Goal: Information Seeking & Learning: Learn about a topic

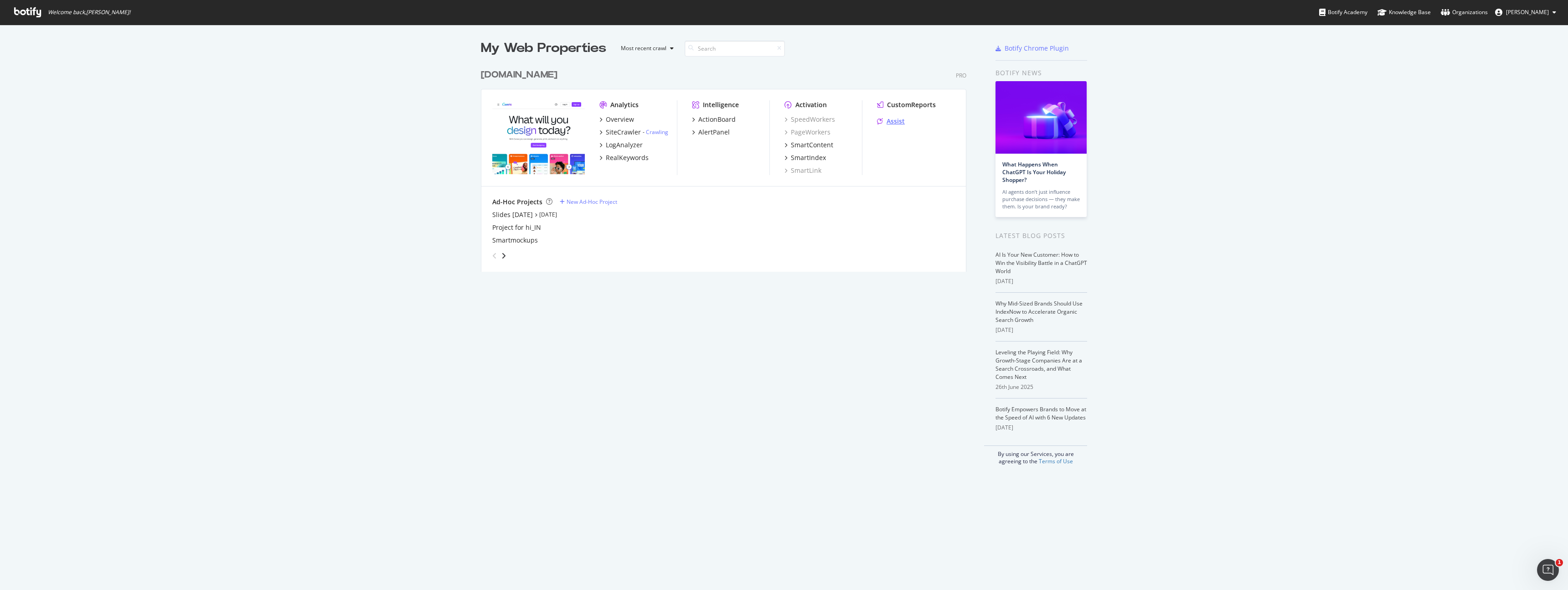
click at [895, 122] on div "Assist" at bounding box center [896, 121] width 18 height 9
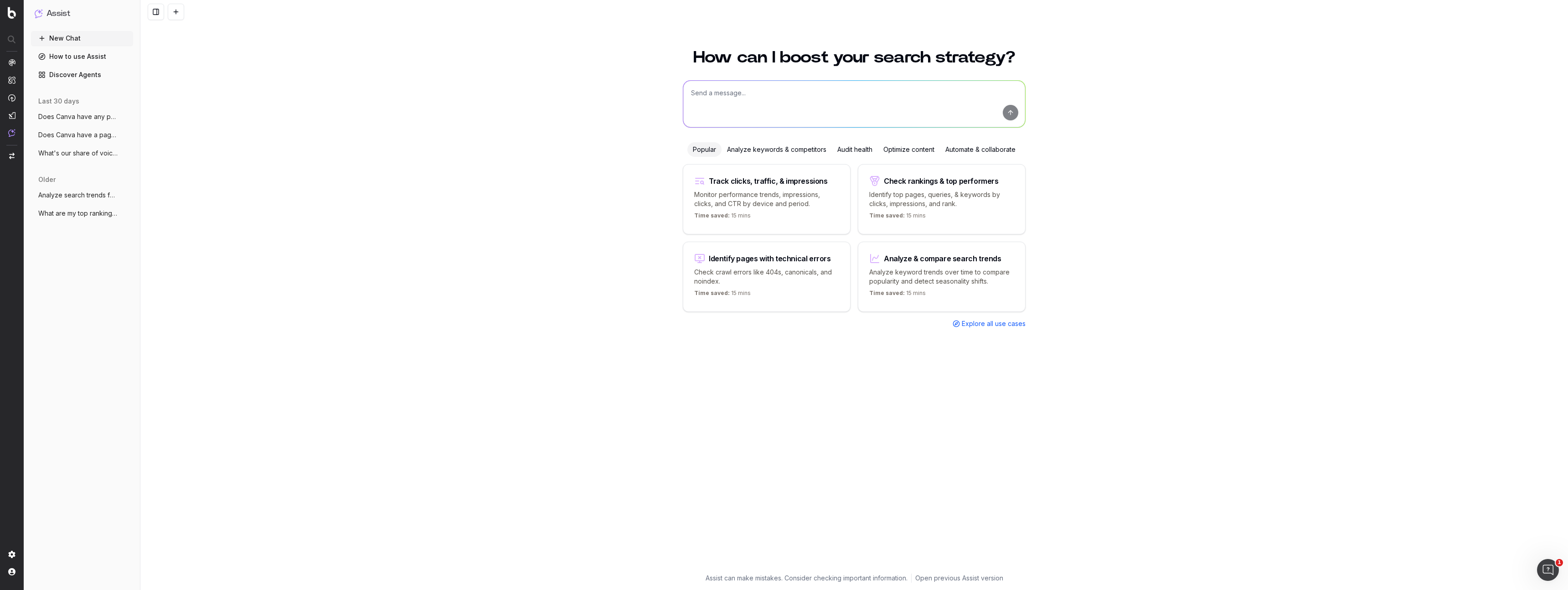
click at [794, 102] on textarea at bounding box center [854, 104] width 342 height 46
click at [796, 149] on div "Analyze keywords & competitors" at bounding box center [777, 149] width 110 height 14
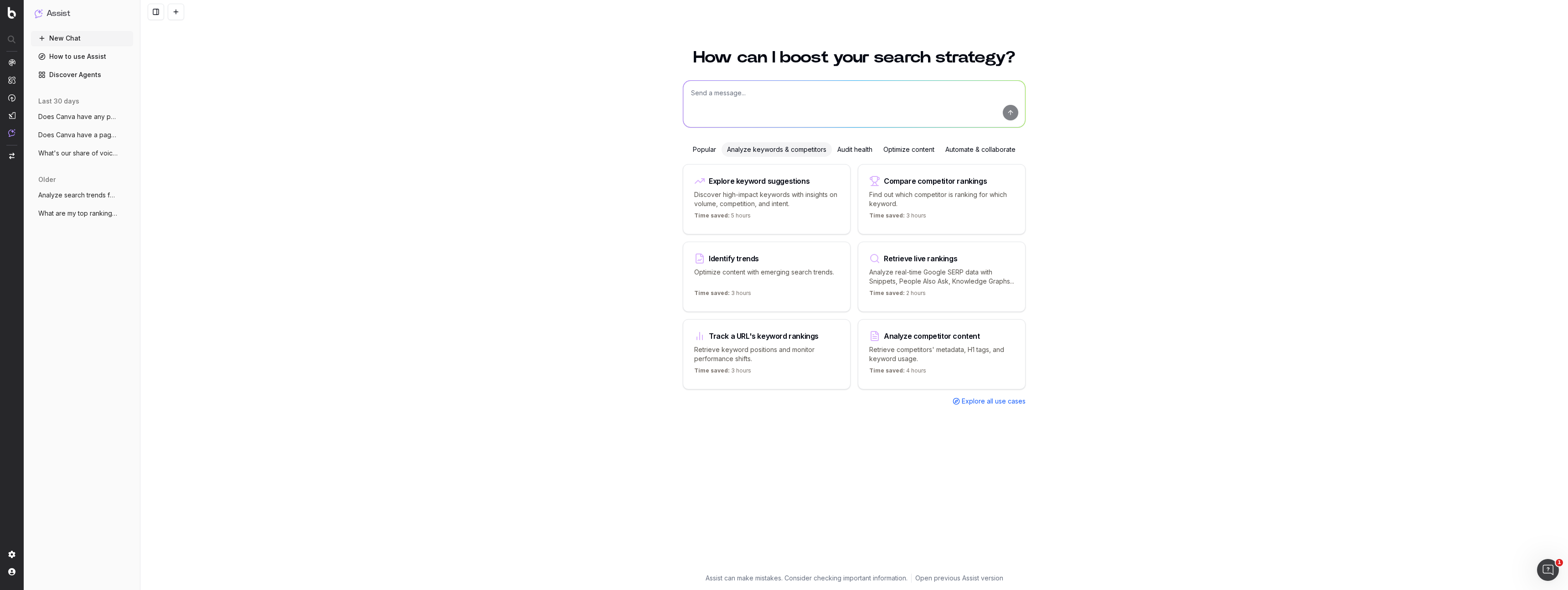
click at [58, 112] on span "Does Canva have any pages ranking for "A" at bounding box center [79, 116] width 80 height 9
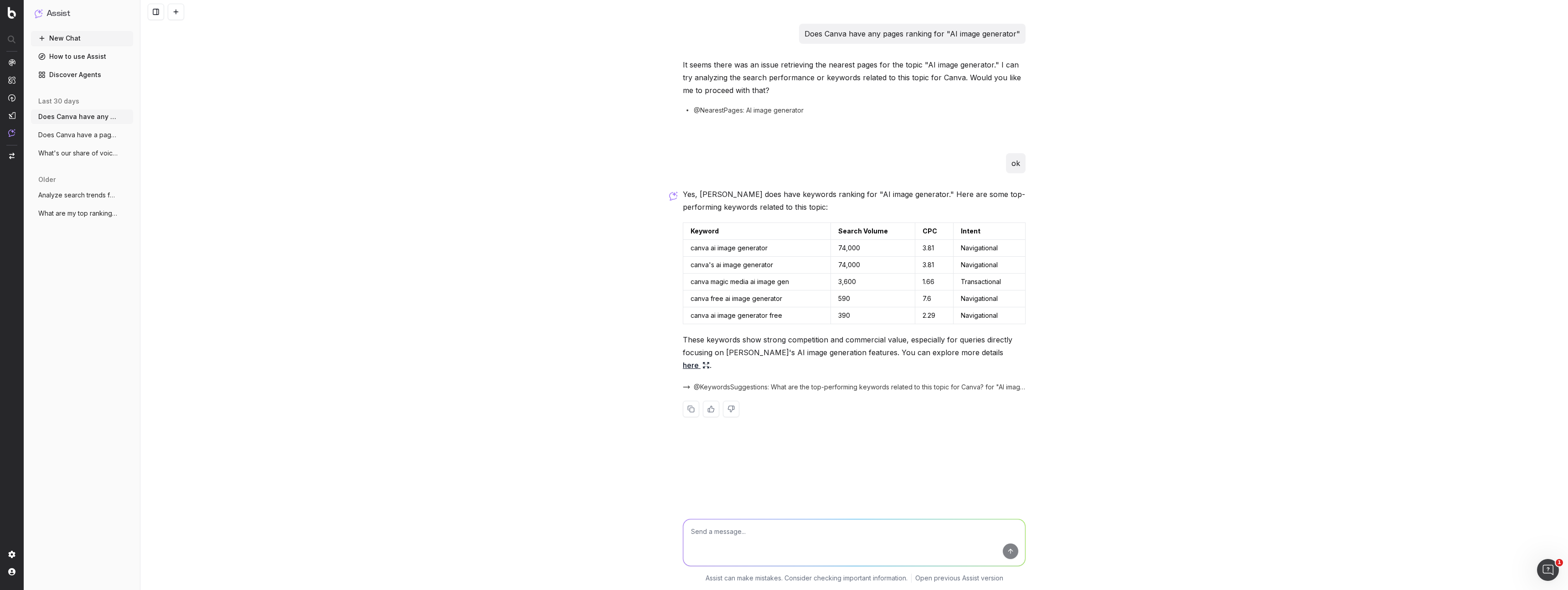
click at [709, 359] on link "here" at bounding box center [697, 365] width 27 height 13
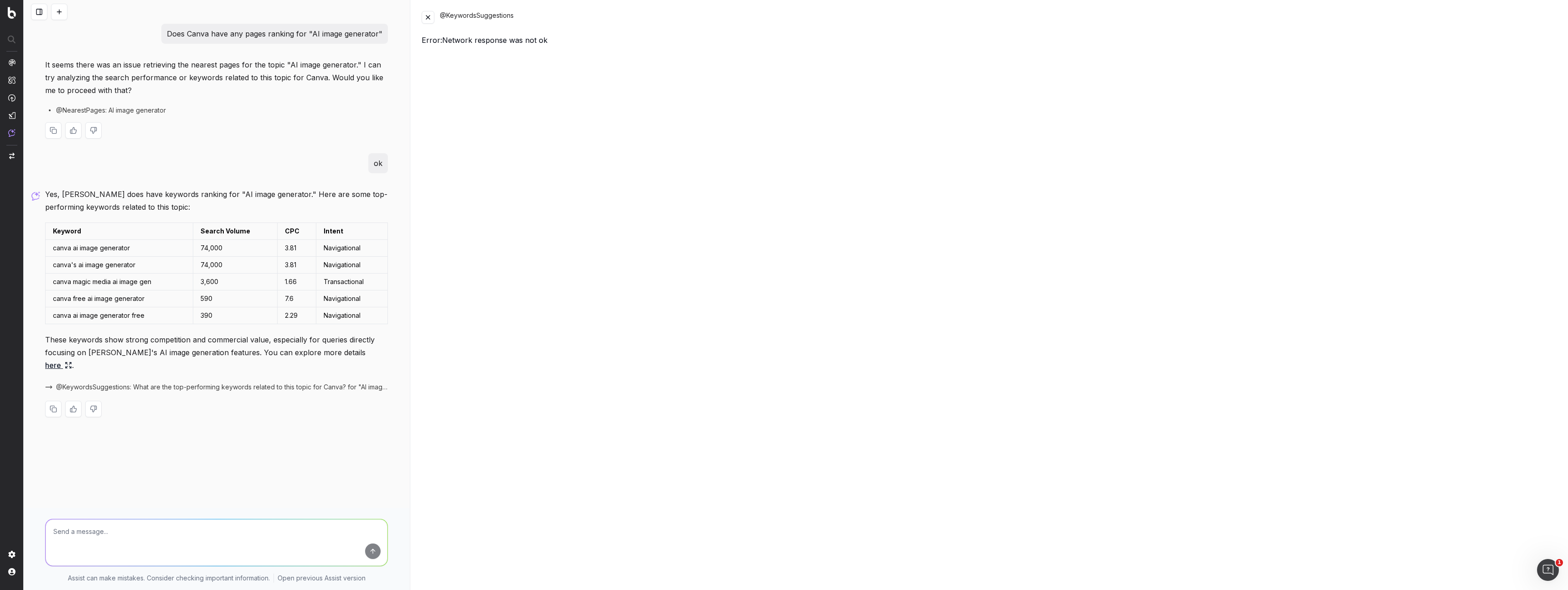
click at [128, 84] on p "It seems there was an issue retrieving the nearest pages for the topic "AI imag…" at bounding box center [216, 77] width 343 height 39
drag, startPoint x: 308, startPoint y: 76, endPoint x: 368, endPoint y: 34, distance: 73.2
click at [311, 74] on p "It seems there was an issue retrieving the nearest pages for the topic "AI imag…" at bounding box center [216, 77] width 343 height 39
click at [426, 16] on button at bounding box center [427, 17] width 13 height 13
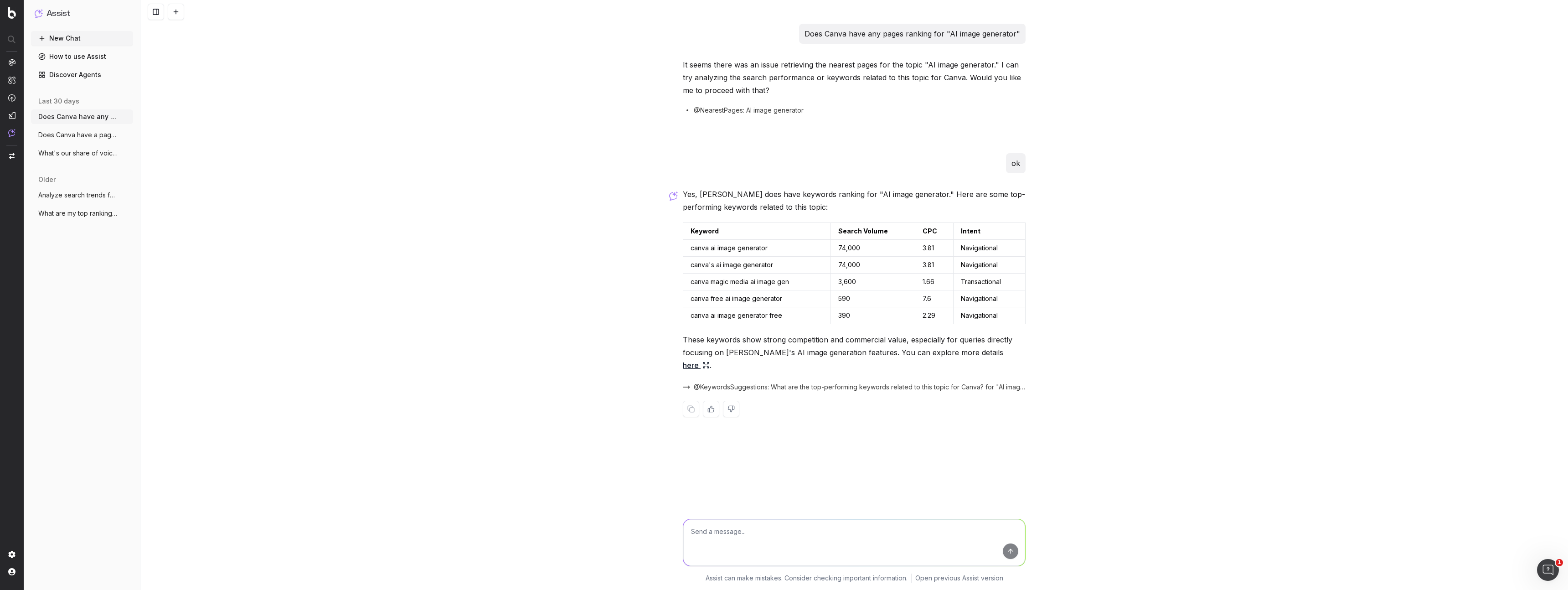
click at [101, 37] on button "New Chat" at bounding box center [82, 38] width 102 height 14
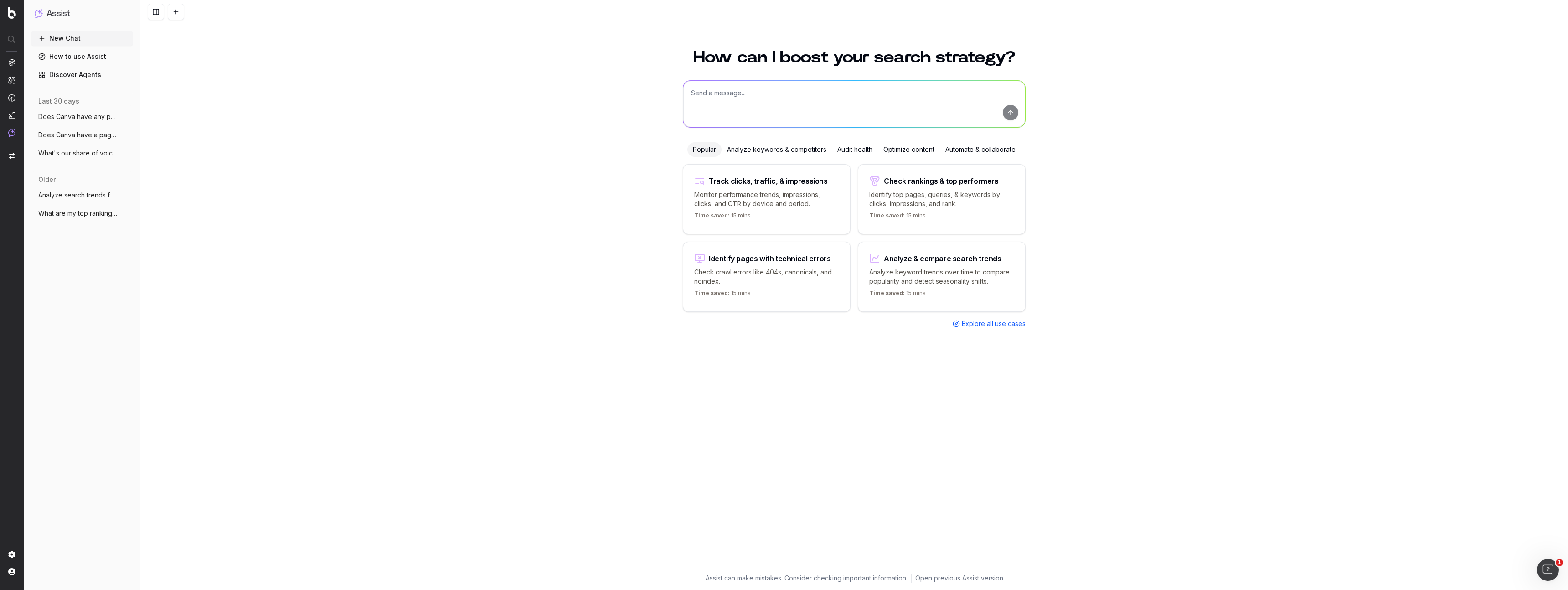
click at [724, 96] on textarea at bounding box center [854, 104] width 342 height 46
type textarea "what are the top pages ranking for "business cards templates" keyword"
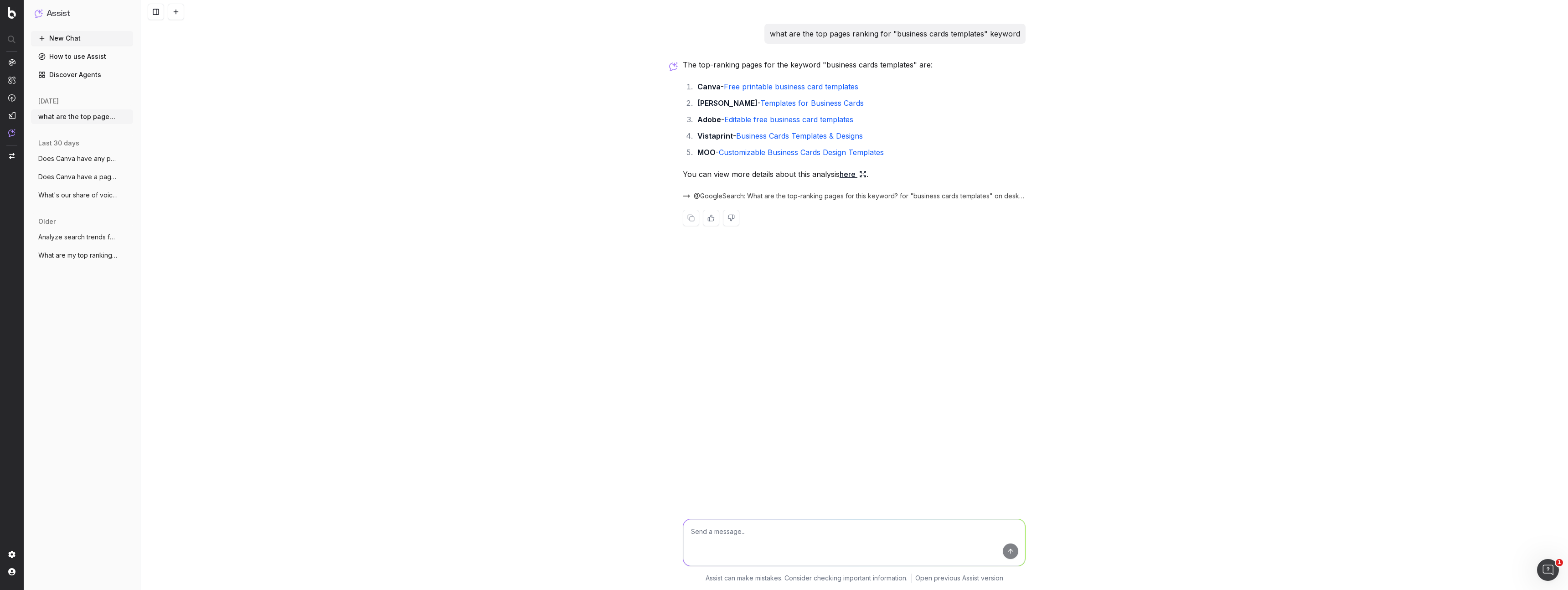
click at [848, 172] on link "here" at bounding box center [853, 174] width 27 height 13
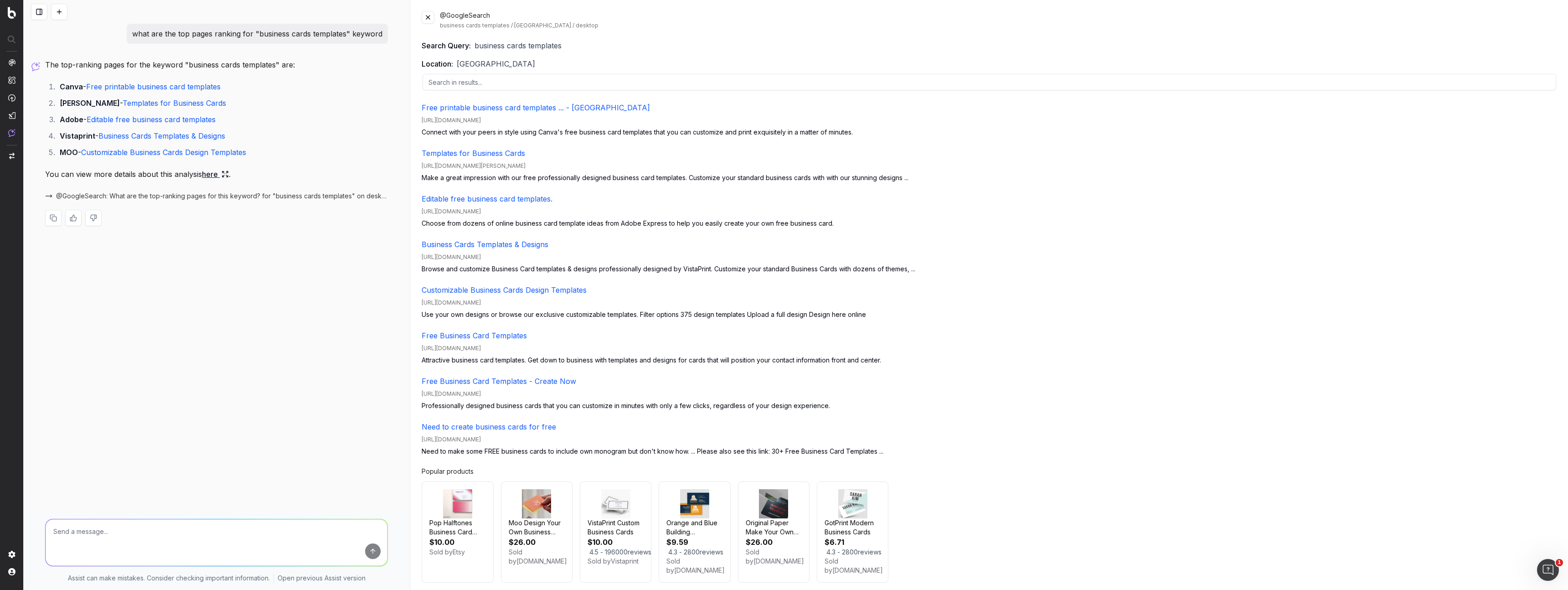
click at [192, 534] on textarea at bounding box center [216, 542] width 342 height 46
drag, startPoint x: 368, startPoint y: 195, endPoint x: 365, endPoint y: 228, distance: 33.1
click at [365, 228] on div "The top-ranking pages for the keyword "business cards templates" are: Canva - F…" at bounding box center [216, 149] width 343 height 182
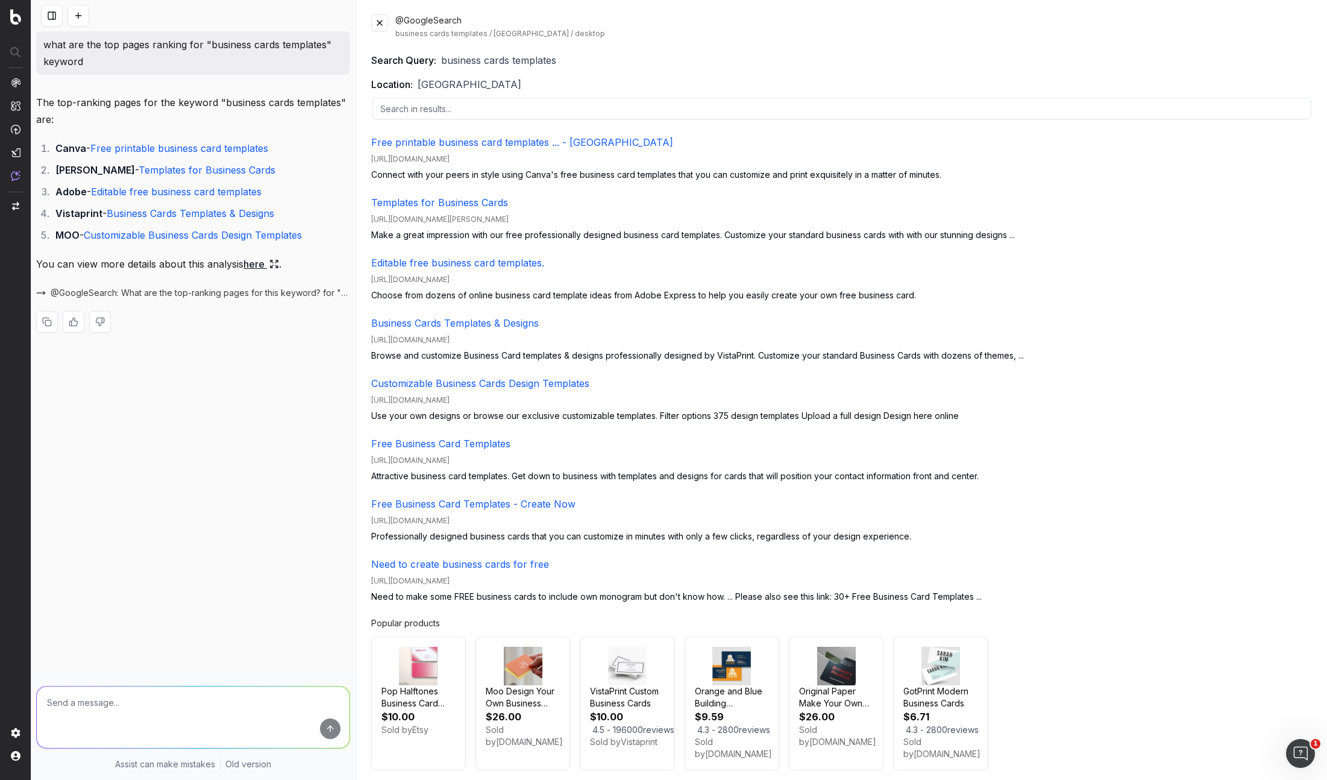
click at [210, 714] on textarea at bounding box center [193, 716] width 313 height 61
click at [217, 718] on textarea at bounding box center [193, 716] width 313 height 61
type textarea "What are"
drag, startPoint x: 196, startPoint y: 704, endPoint x: 163, endPoint y: 703, distance: 32.6
click at [163, 704] on textarea "Does Canva have any pages ranking on" at bounding box center [193, 716] width 313 height 61
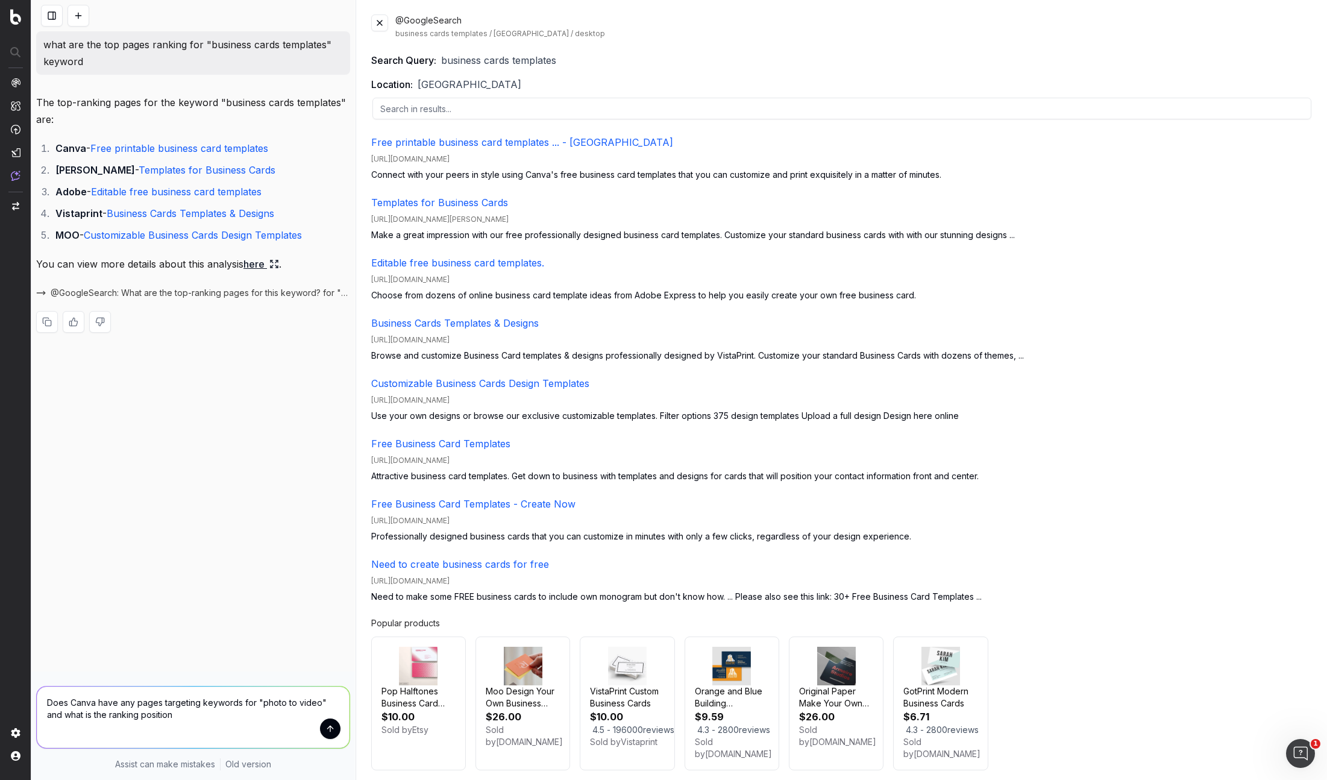
type textarea "Does Canva have any pages targeting keywords for "photo to video" and what is t…"
click at [332, 725] on button "submit" at bounding box center [330, 728] width 20 height 20
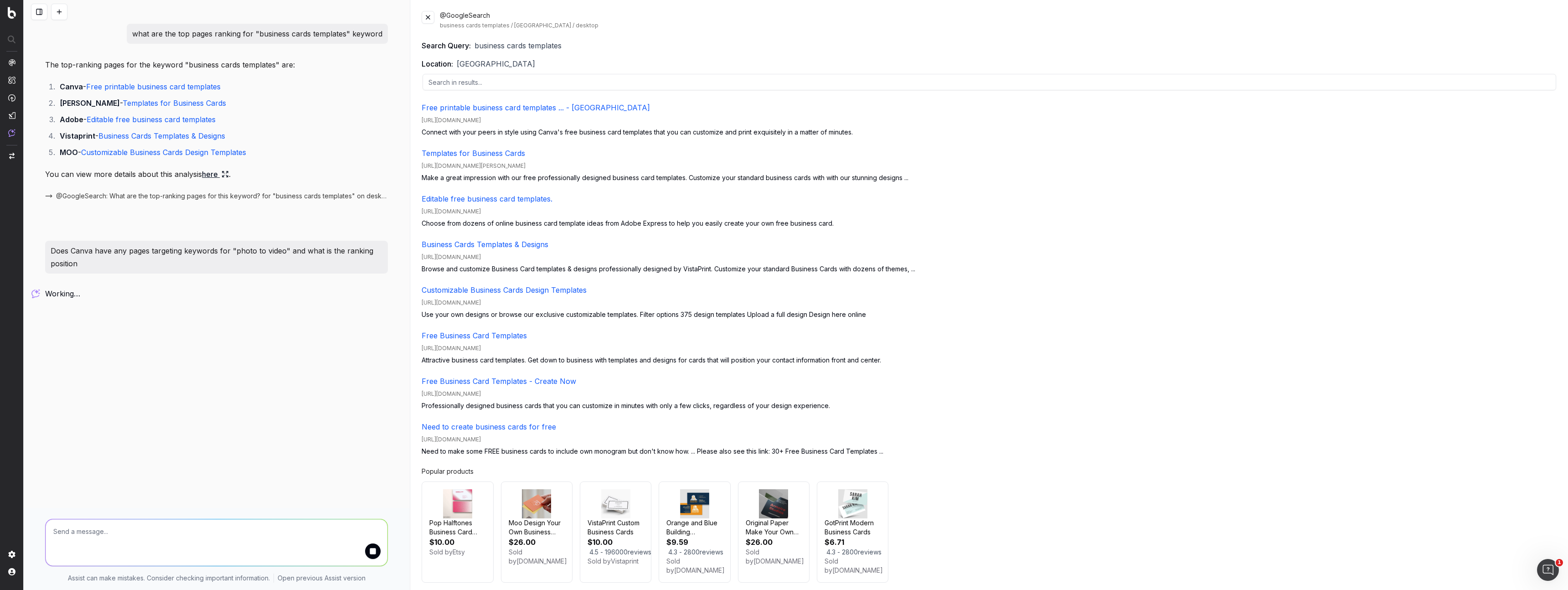
click at [428, 19] on button at bounding box center [427, 17] width 13 height 13
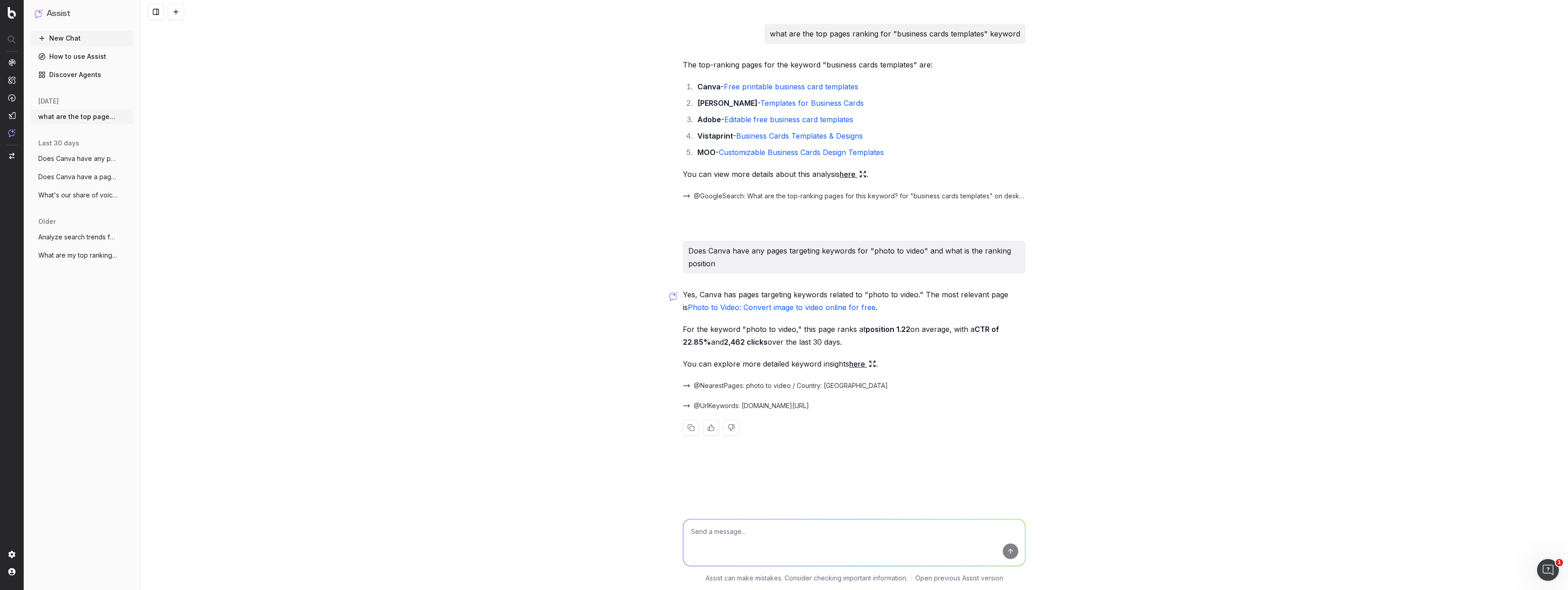
click at [860, 363] on link "here" at bounding box center [862, 363] width 27 height 13
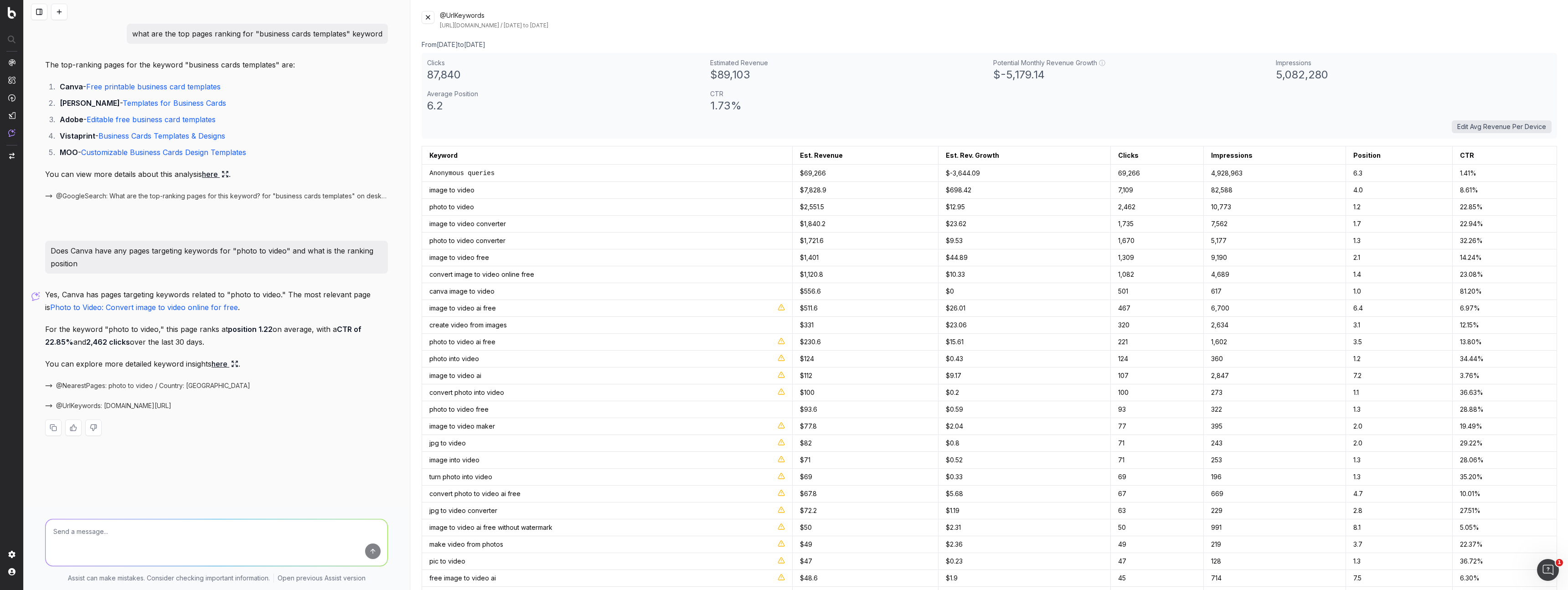
click at [191, 329] on p "For the keyword "photo to video," this page ranks at position 1.22 on average, …" at bounding box center [216, 336] width 343 height 26
drag, startPoint x: 274, startPoint y: 330, endPoint x: 354, endPoint y: 337, distance: 80.3
click at [324, 336] on p "For the keyword "photo to video," this page ranks at position 1.22 on average, …" at bounding box center [216, 336] width 343 height 26
click at [354, 337] on p "For the keyword "photo to video," this page ranks at position 1.22 on average, …" at bounding box center [216, 336] width 343 height 26
drag, startPoint x: 36, startPoint y: 338, endPoint x: 221, endPoint y: 346, distance: 185.2
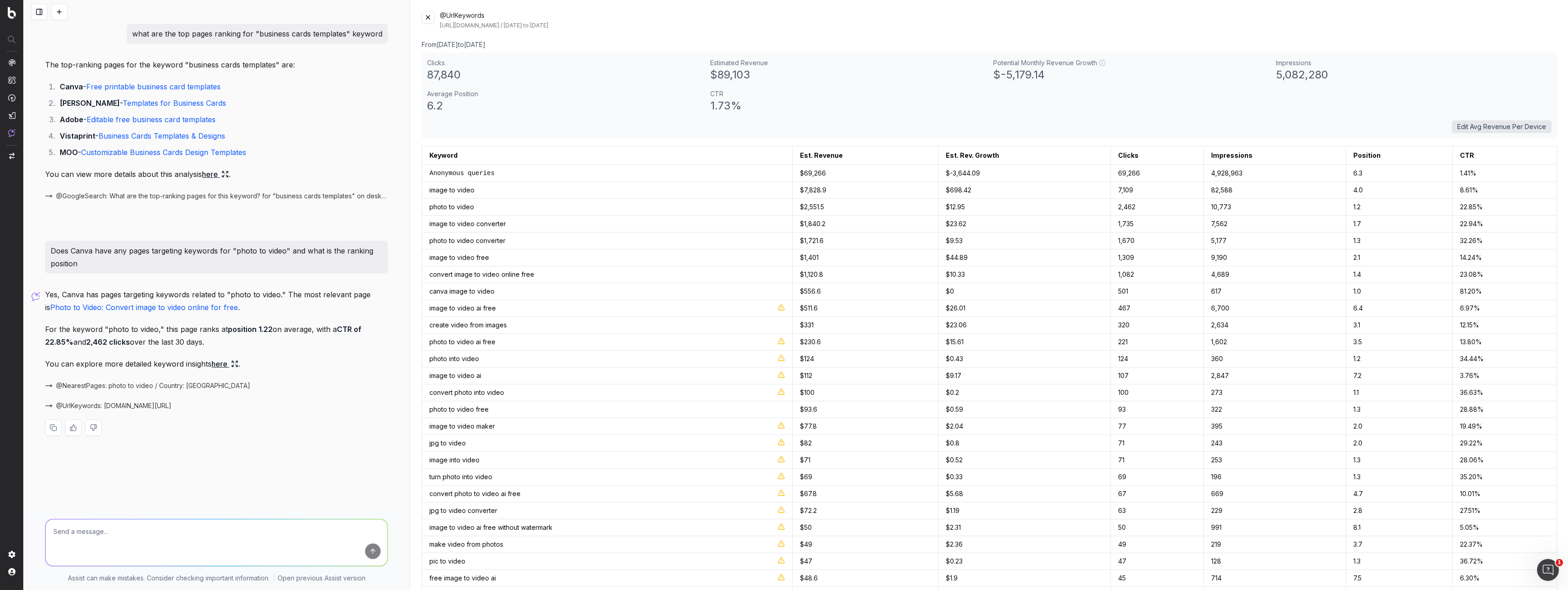
click at [221, 346] on div "what are the top pages ranking for "business cards templates" keyword The top-r…" at bounding box center [216, 295] width 386 height 590
click at [250, 531] on textarea at bounding box center [216, 542] width 342 height 46
type textarea "c"
type textarea "what are the top ranking pages on Google for this keywords and their ranking po…"
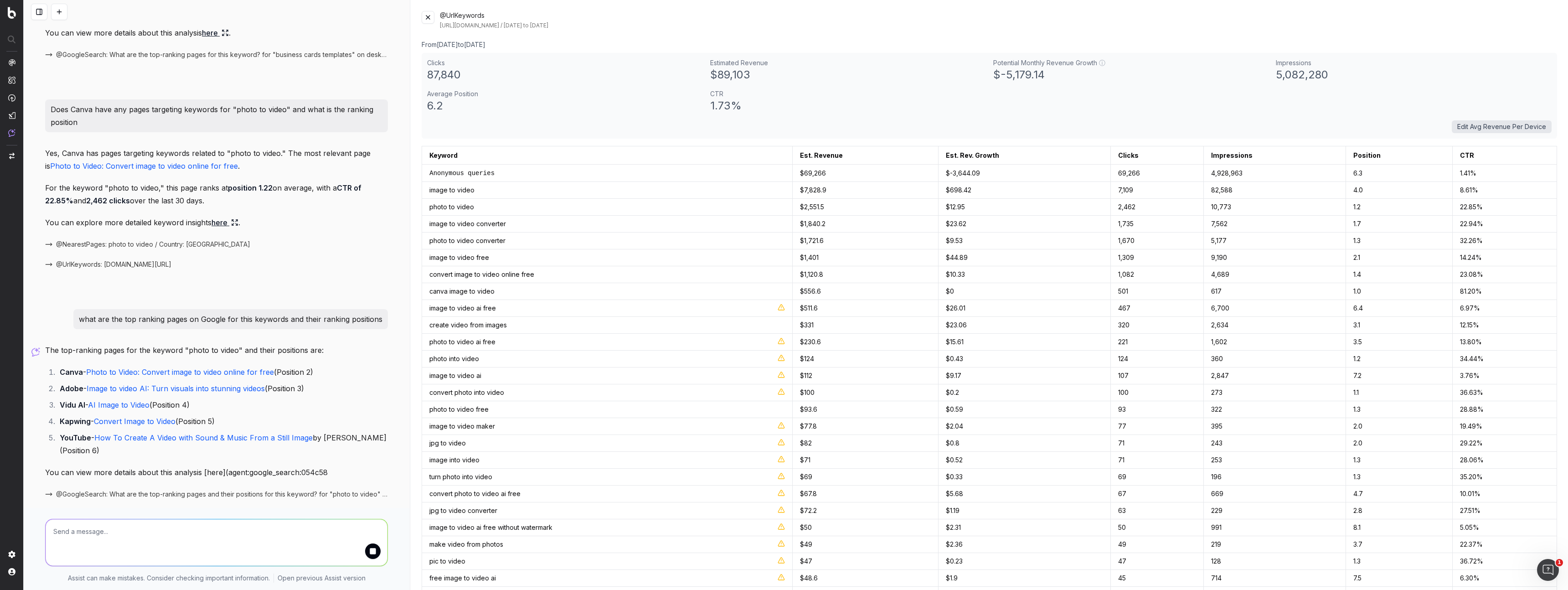
scroll to position [172, 0]
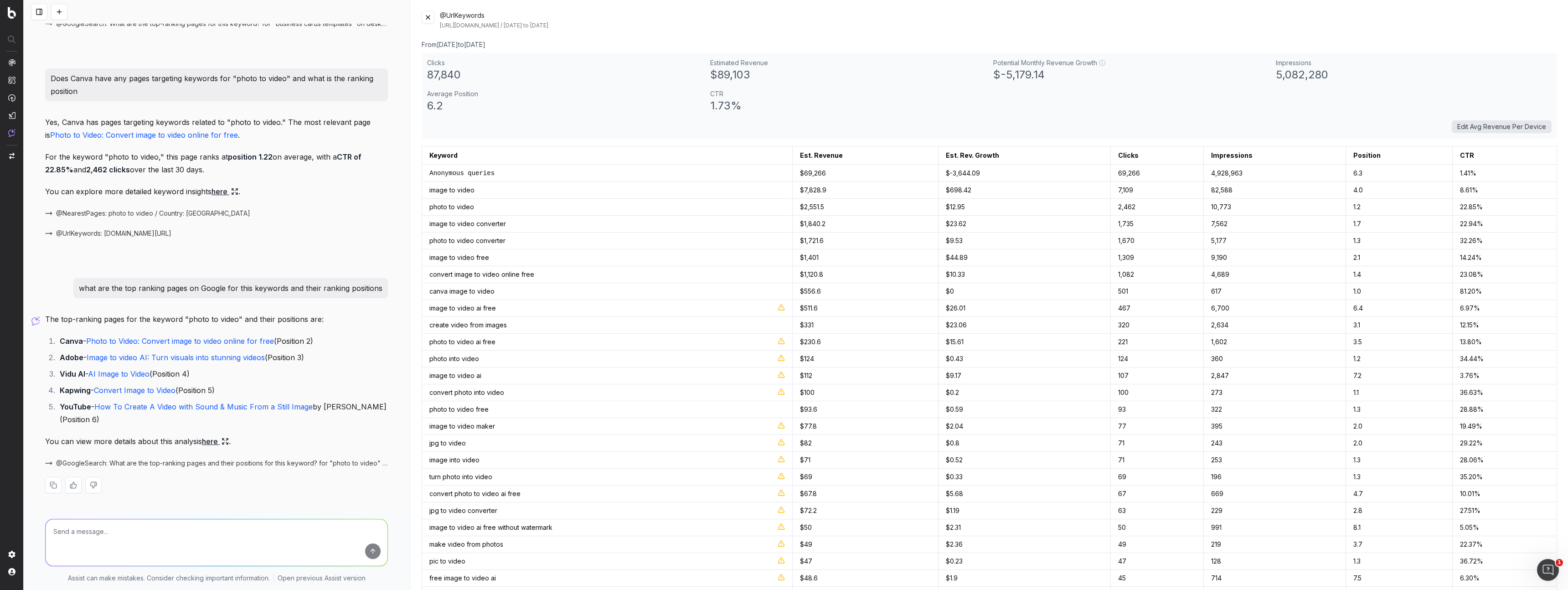
click at [213, 439] on link "here" at bounding box center [216, 441] width 27 height 13
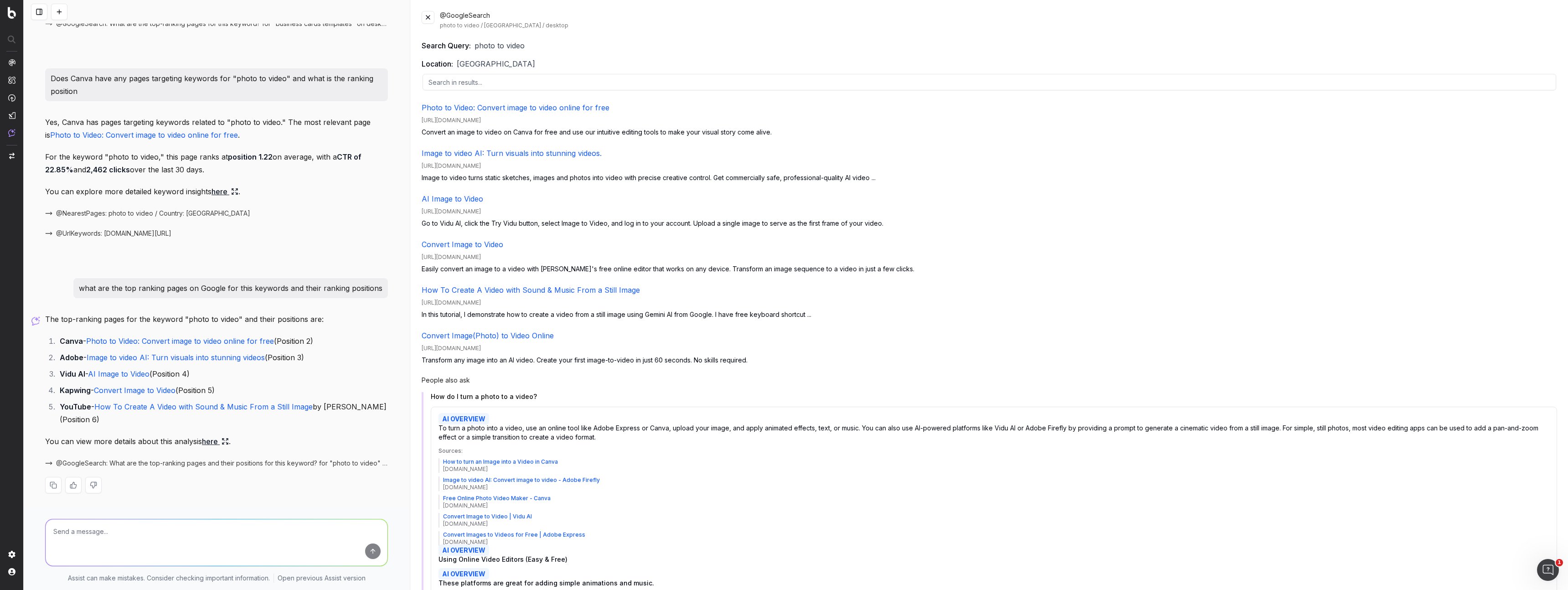
click at [128, 529] on textarea at bounding box center [216, 542] width 342 height 46
drag, startPoint x: 166, startPoint y: 532, endPoint x: 221, endPoint y: 533, distance: 55.0
click at [221, 533] on textarea "can you analyse the search trend for Canva AI" at bounding box center [216, 542] width 342 height 46
type textarea "can you analyse the search trend for "Photo Editor" keywords"
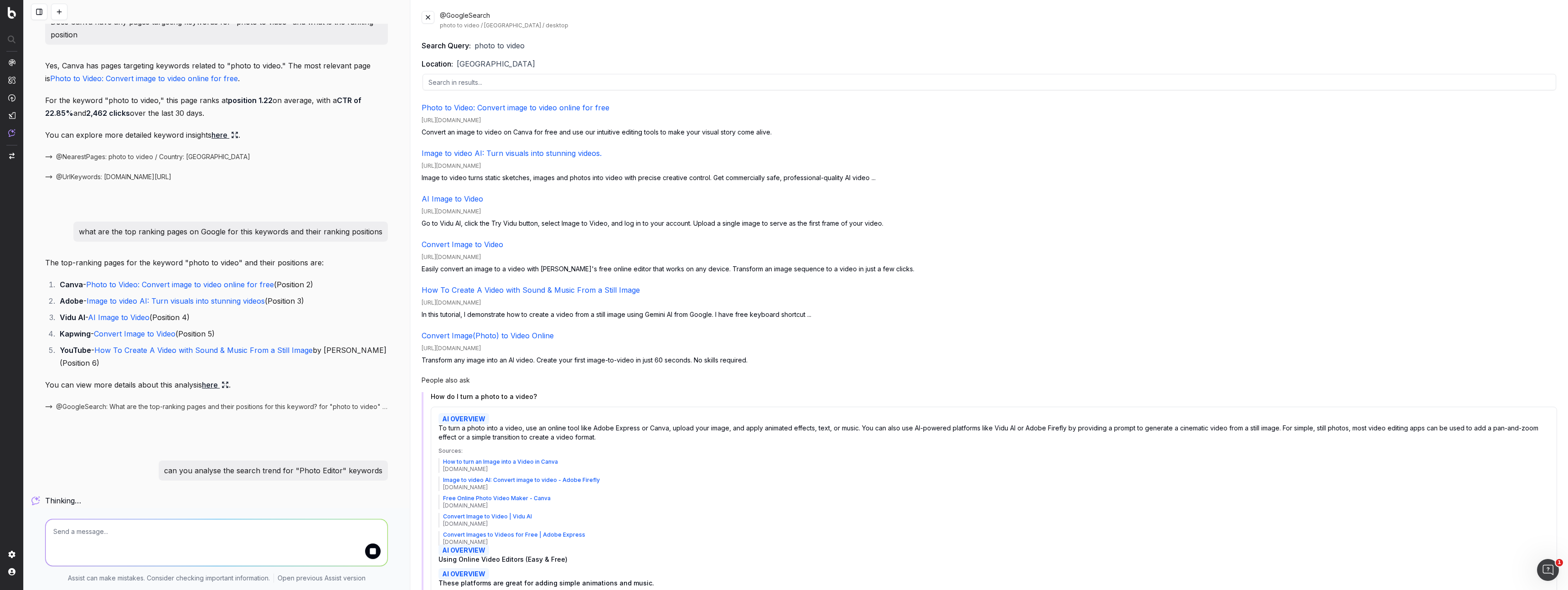
click at [215, 388] on link "here" at bounding box center [216, 384] width 27 height 13
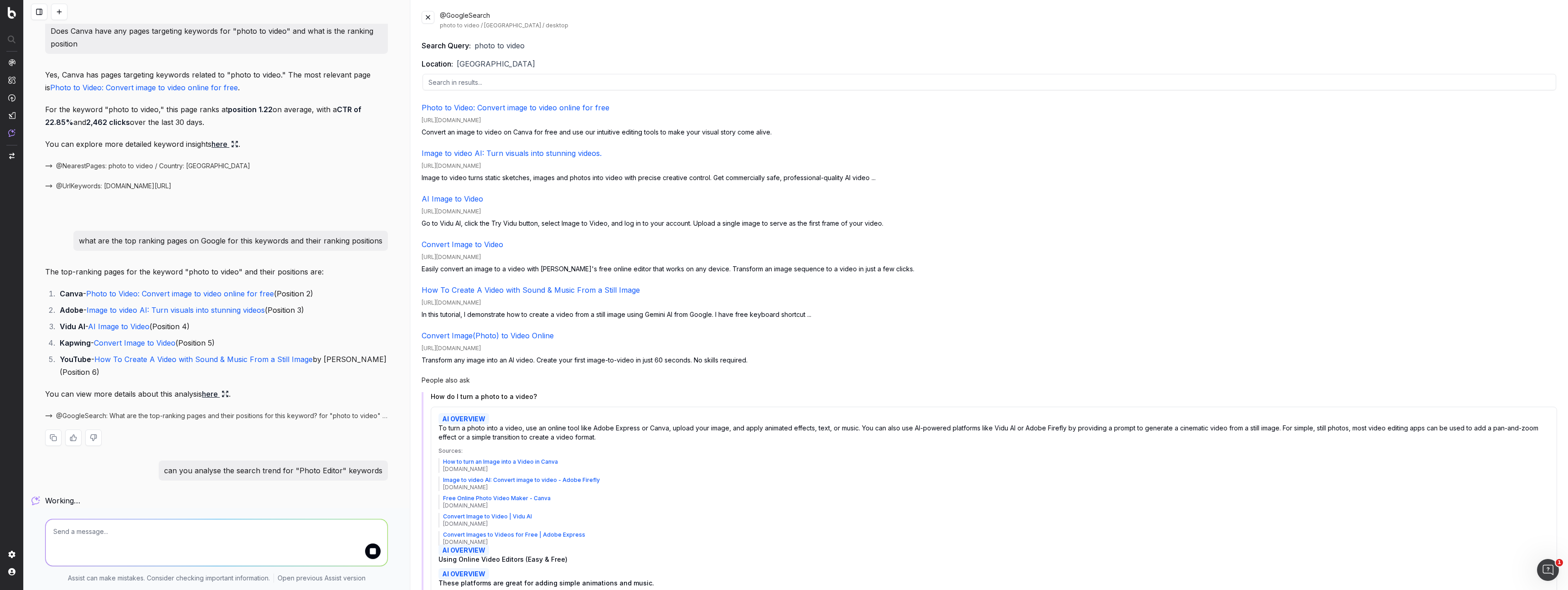
click at [213, 393] on link "here" at bounding box center [216, 393] width 27 height 13
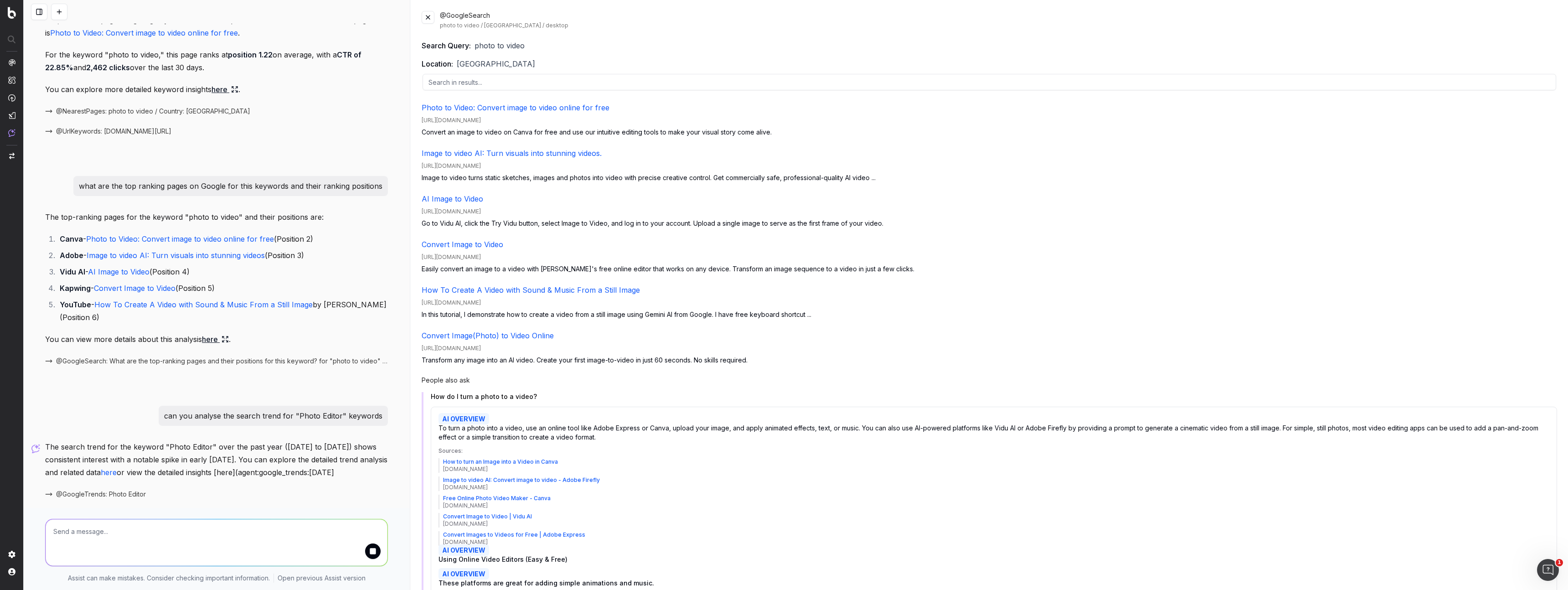
scroll to position [306, 0]
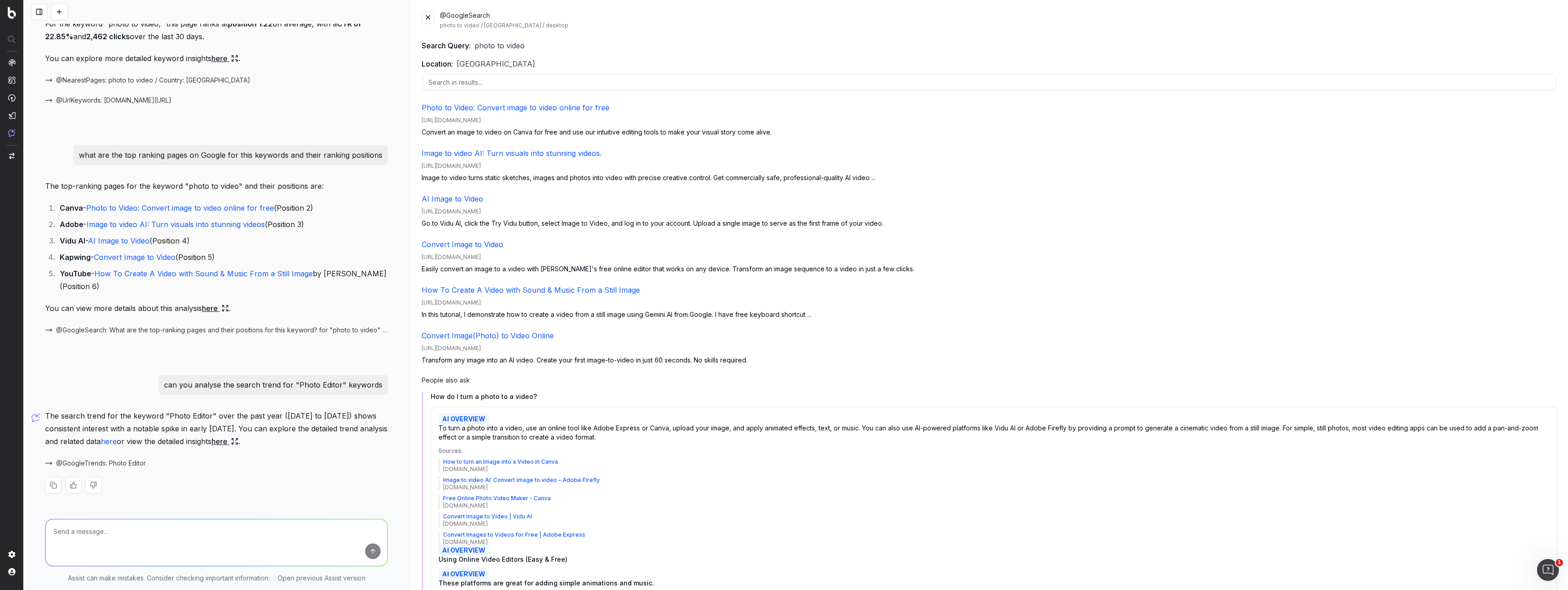
click at [238, 444] on link "here" at bounding box center [225, 441] width 27 height 13
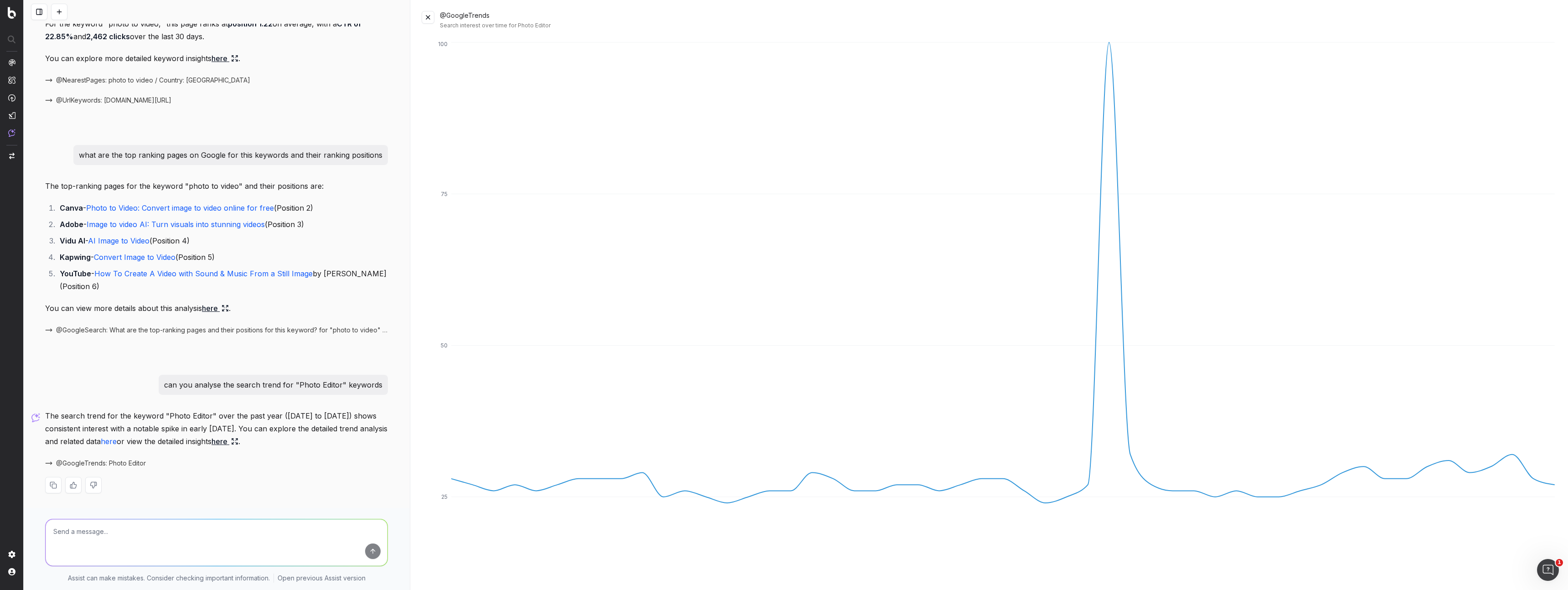
click at [116, 439] on link "here" at bounding box center [108, 441] width 16 height 9
click at [250, 535] on textarea at bounding box center [216, 542] width 342 height 46
paste textarea "Change in clicks/CTR/impressions over last 28 days vs last (branded vs non-bran…"
type textarea "Change in clicks/CTR/impressions over last 28 days vs last (branded vs non-bran…"
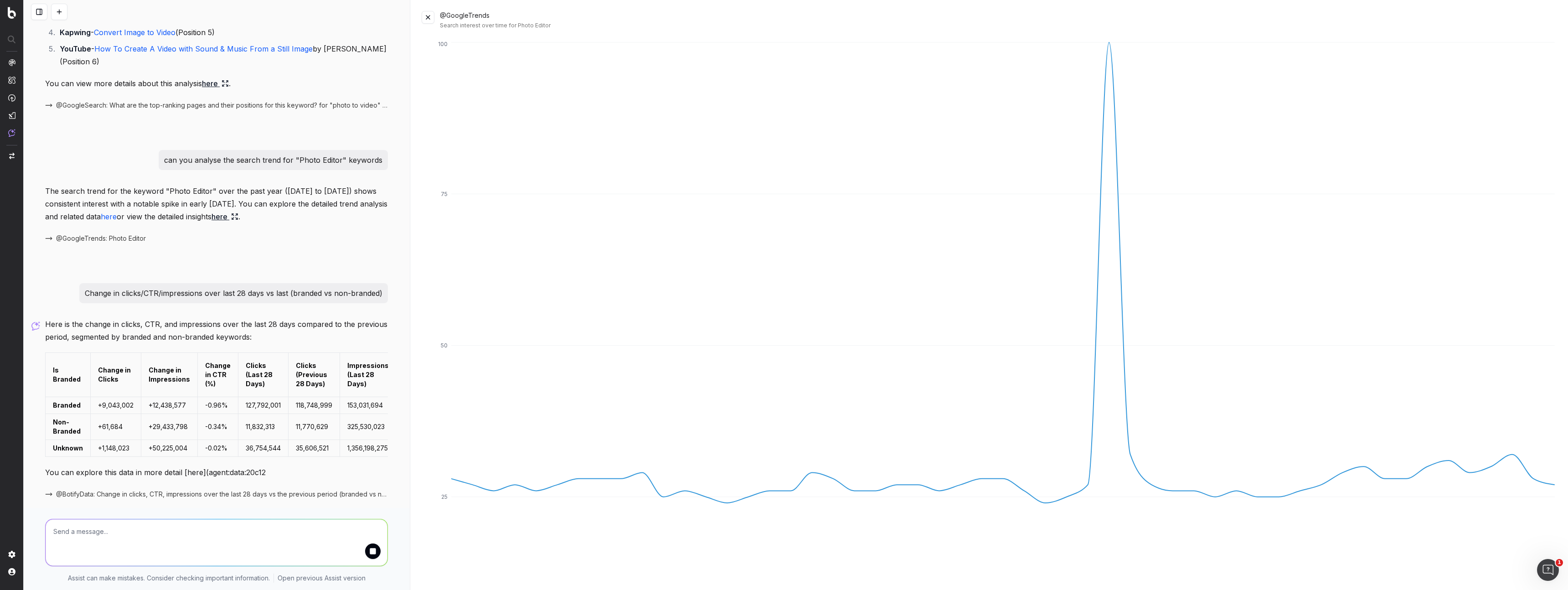
scroll to position [561, 0]
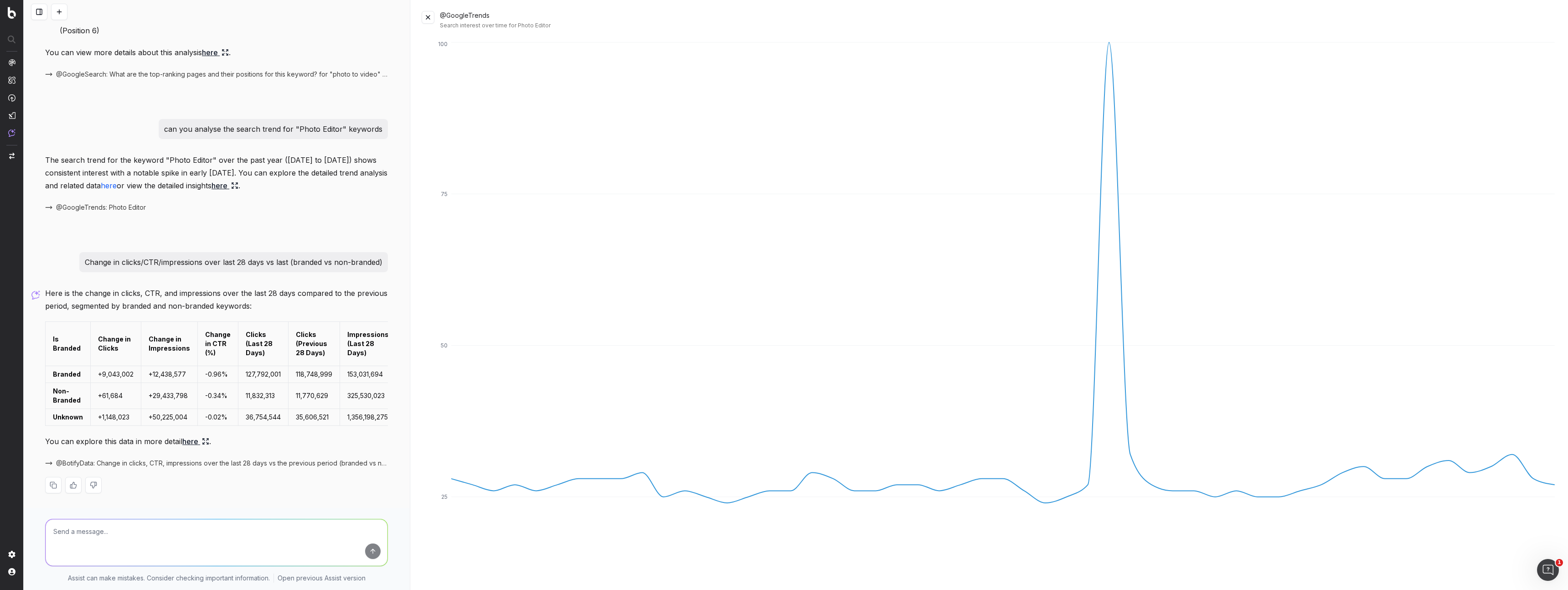
click at [190, 437] on link "here" at bounding box center [196, 441] width 27 height 13
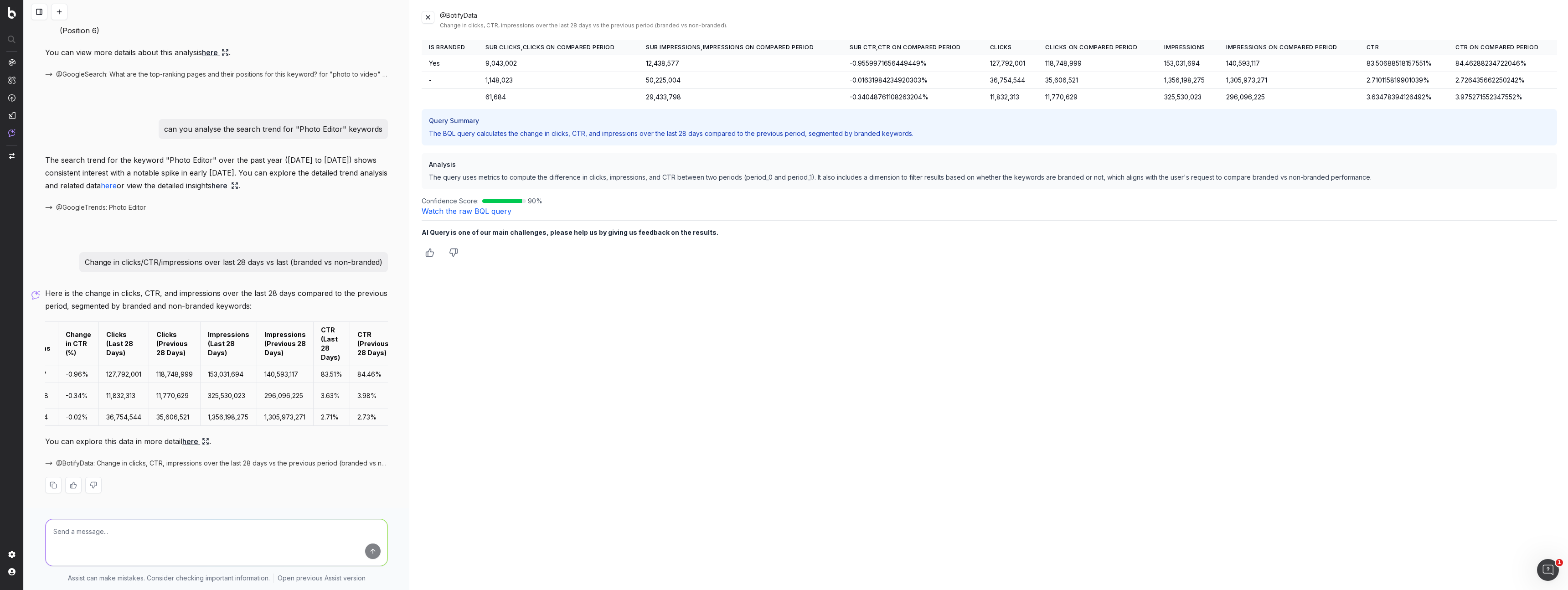
scroll to position [0, 0]
click at [151, 537] on textarea at bounding box center [216, 542] width 342 height 46
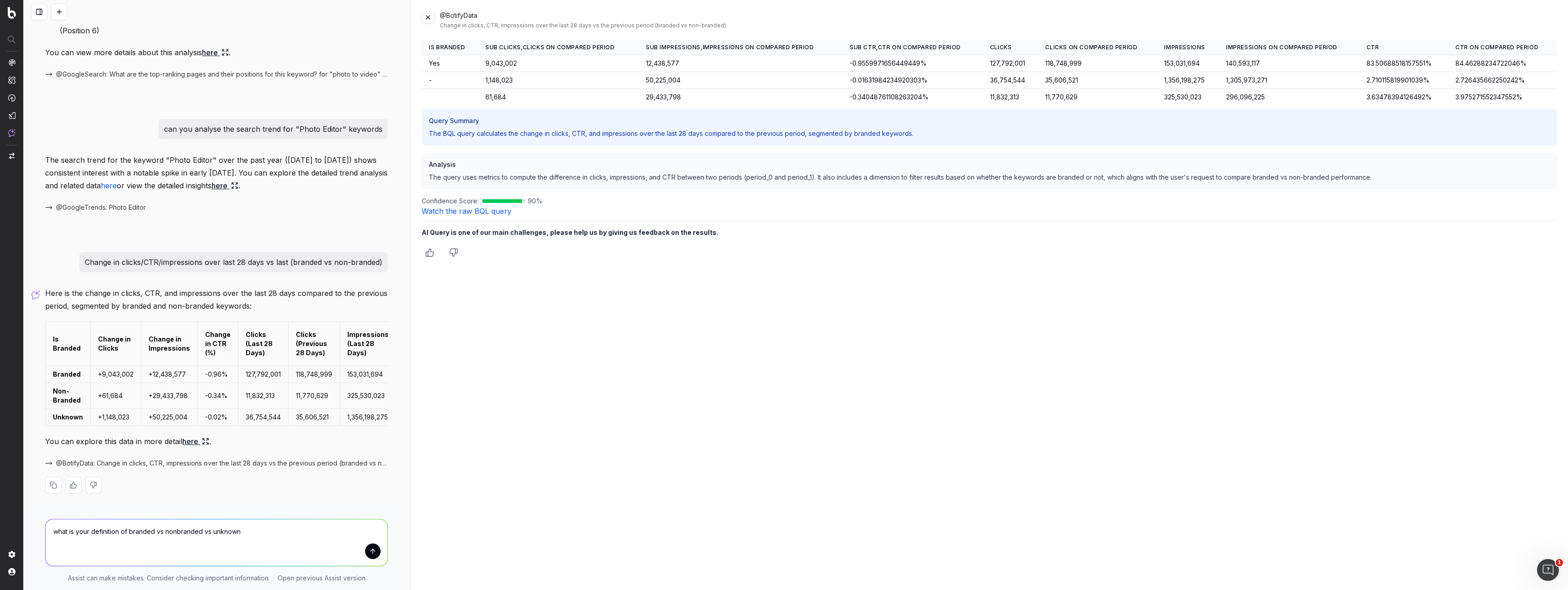
click at [176, 531] on textarea "what is your definition of branded vs nonbranded vs unknown" at bounding box center [216, 542] width 342 height 46
type textarea "what is your definition of branded vs non-branded vs unknown"
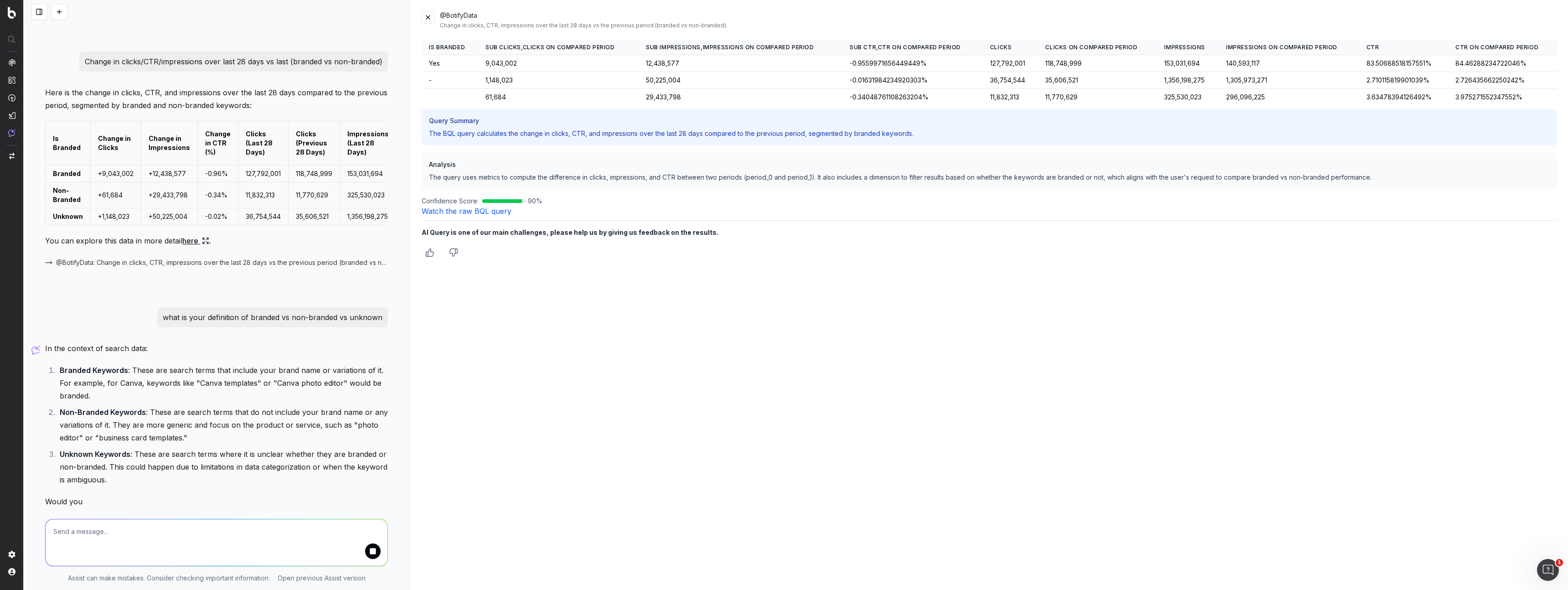
scroll to position [802, 0]
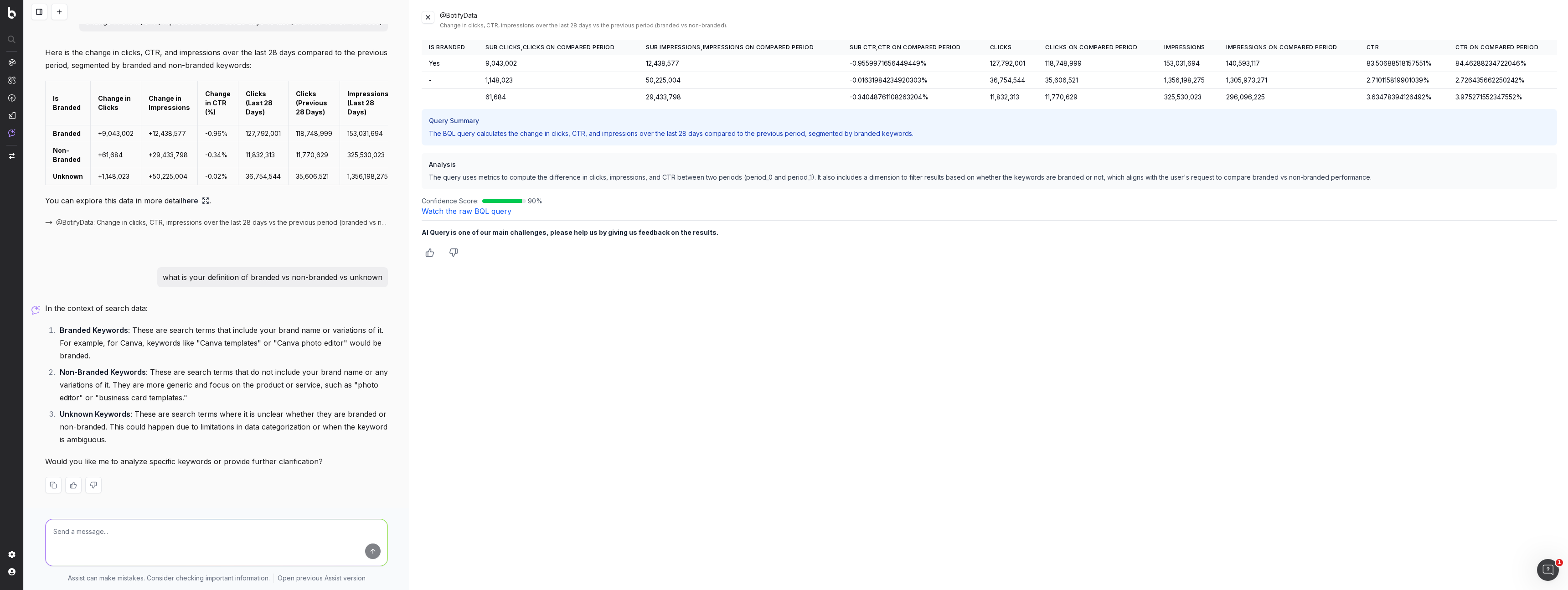
click at [479, 214] on link "Watch the raw BQL query" at bounding box center [466, 211] width 90 height 9
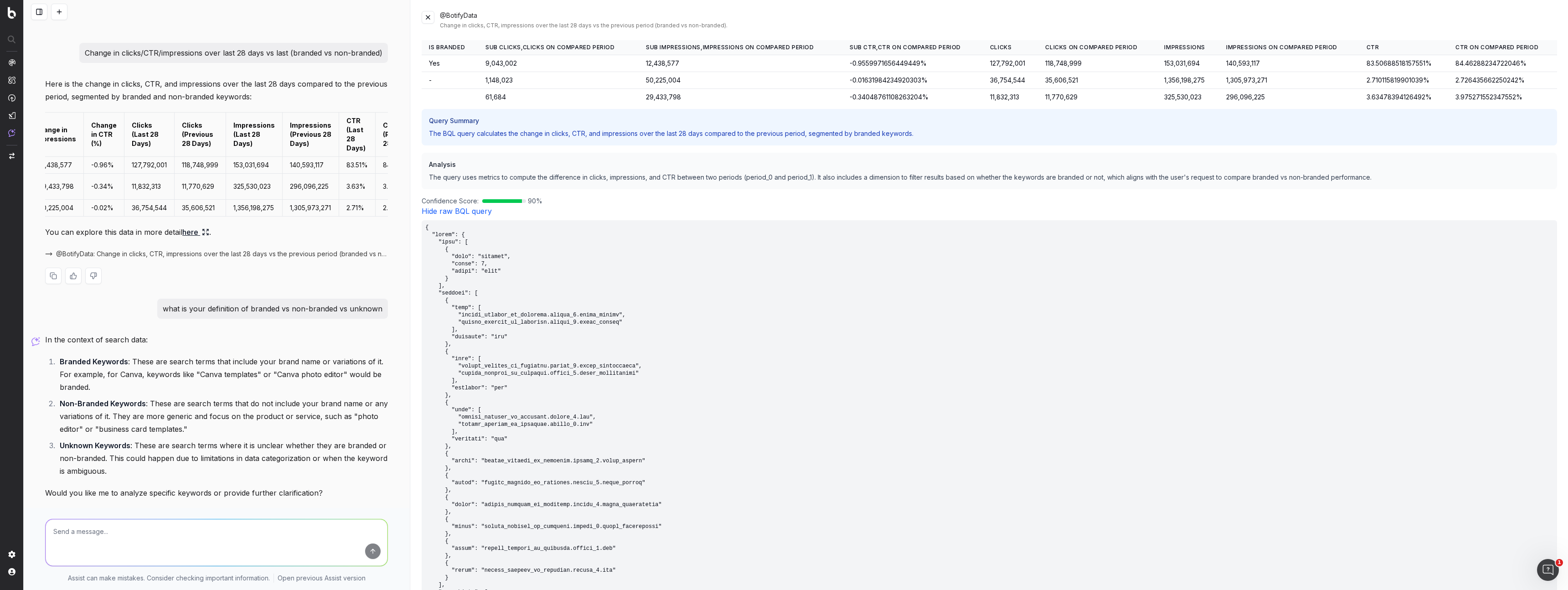
scroll to position [0, 139]
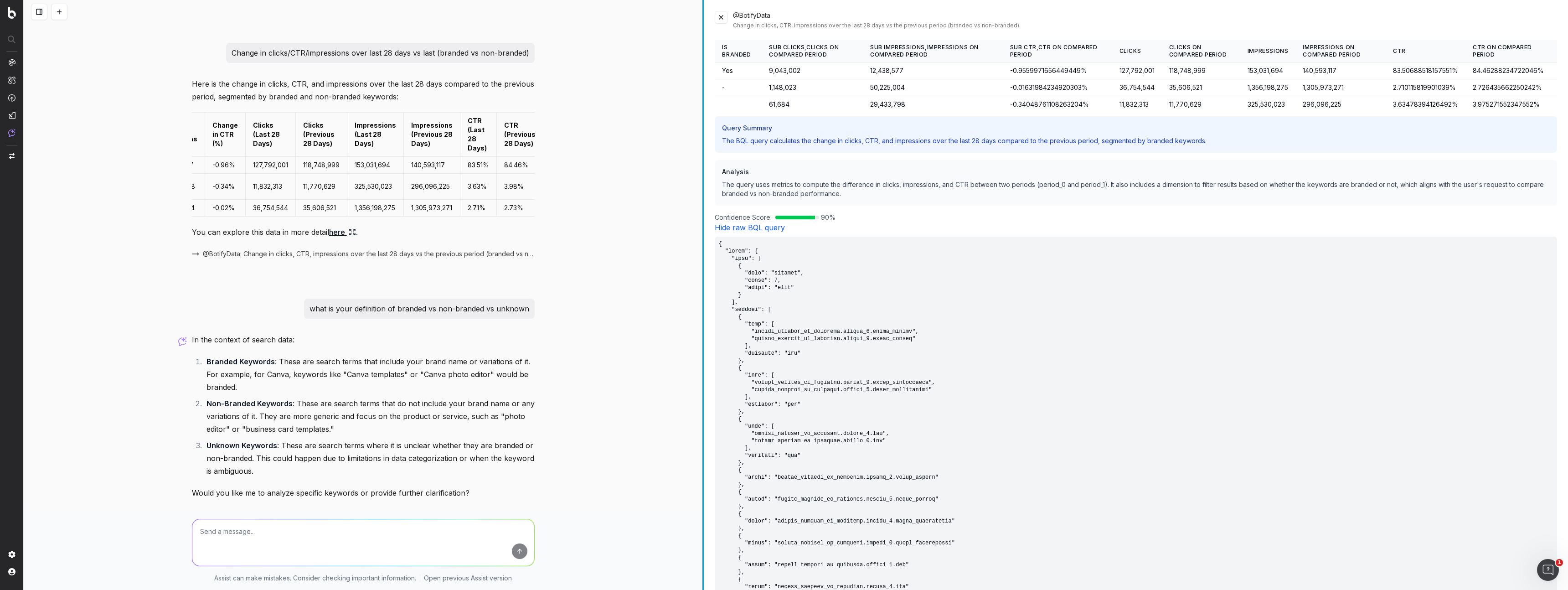
click at [704, 179] on div "what are the top pages ranking for "business cards templates" keyword The top-r…" at bounding box center [795, 295] width 1544 height 590
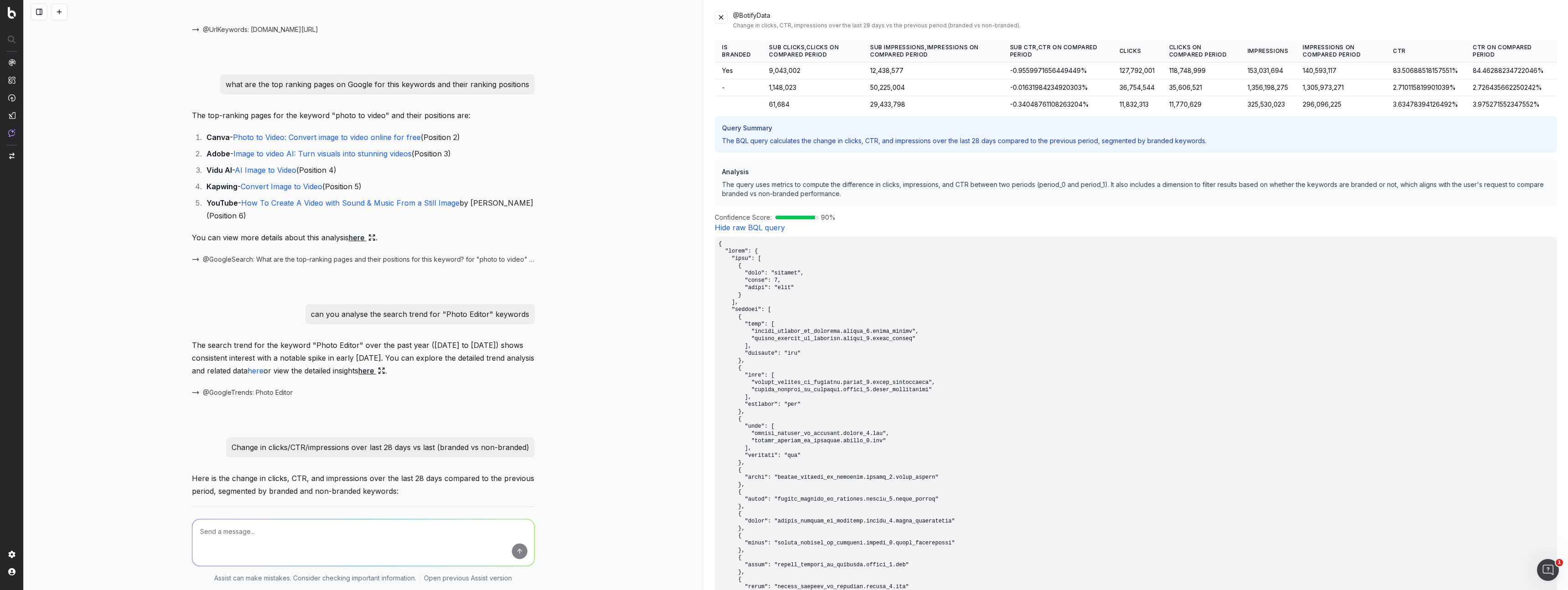
scroll to position [375, 0]
click at [387, 537] on textarea at bounding box center [363, 542] width 342 height 46
click at [373, 524] on textarea "What is the total internal linking pointing to" at bounding box center [363, 542] width 342 height 46
click at [371, 529] on textarea "What is the total internal linking pointing to" at bounding box center [363, 542] width 342 height 46
paste textarea "[URL][DOMAIN_NAME]"
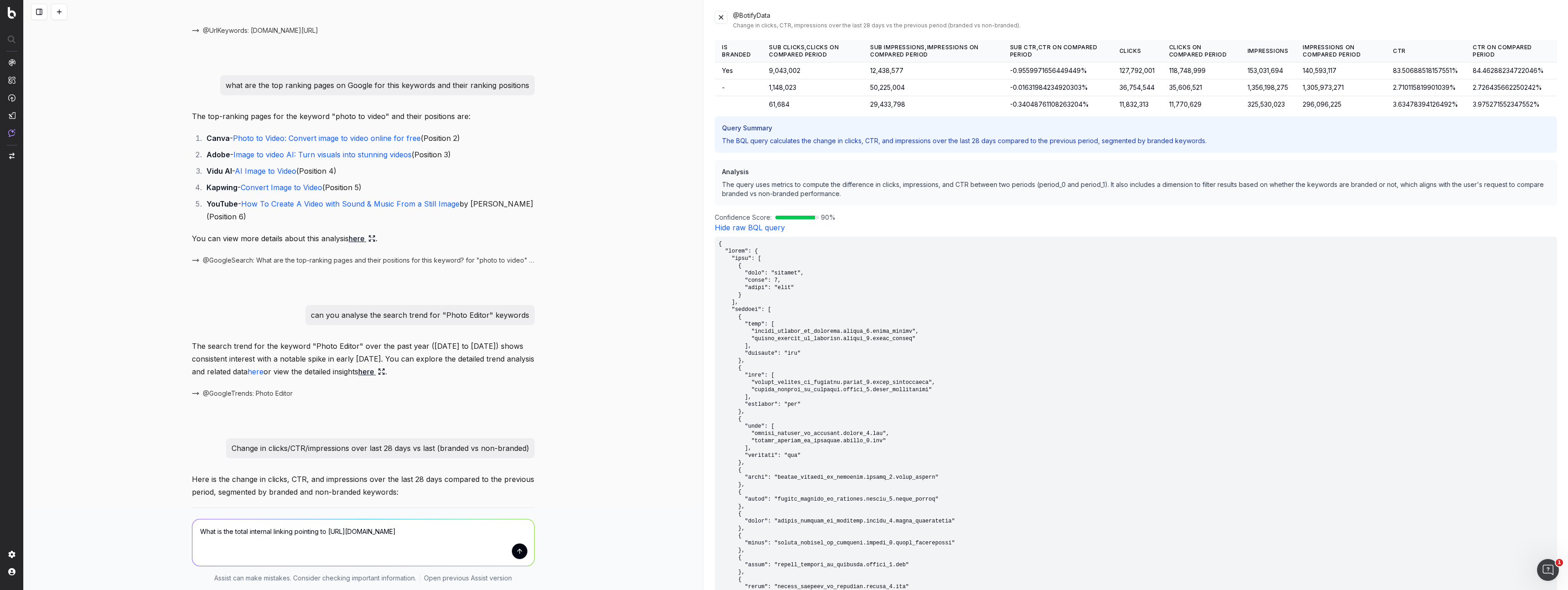
type textarea "What is the total internal linking pointing to [URL][DOMAIN_NAME]"
click at [522, 551] on button "submit" at bounding box center [520, 551] width 15 height 15
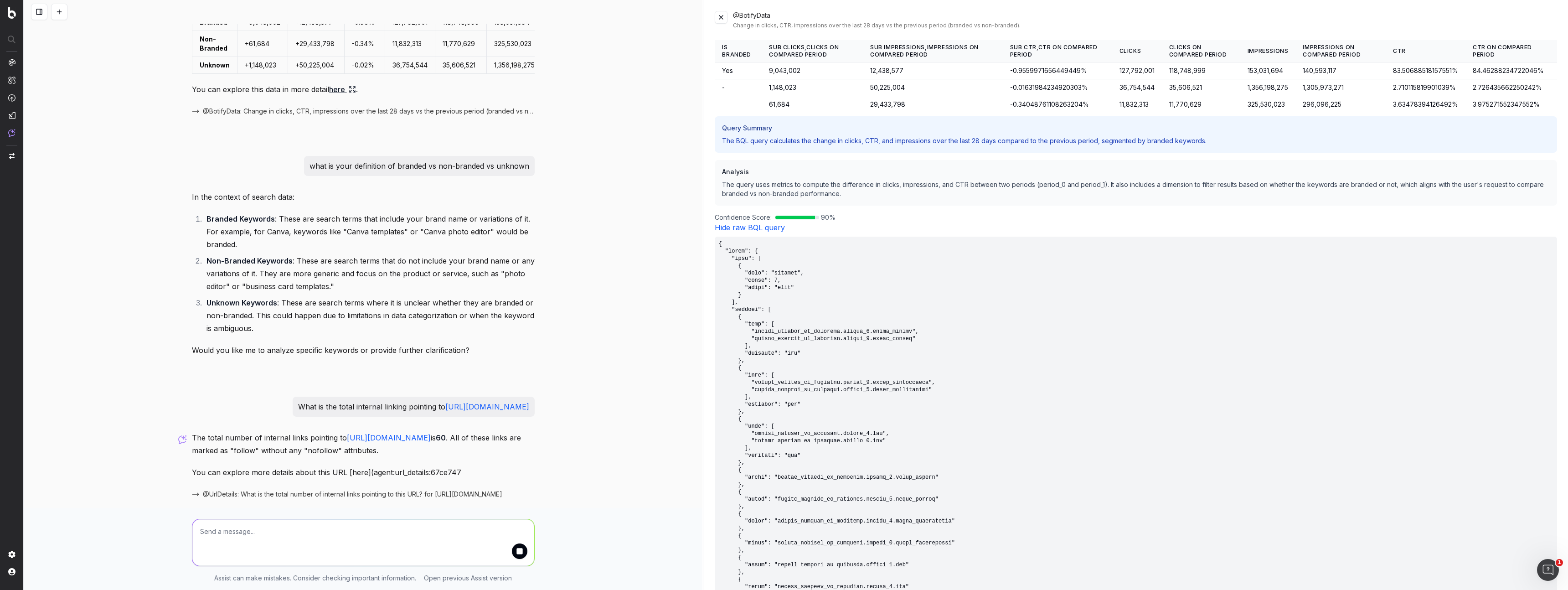
scroll to position [944, 0]
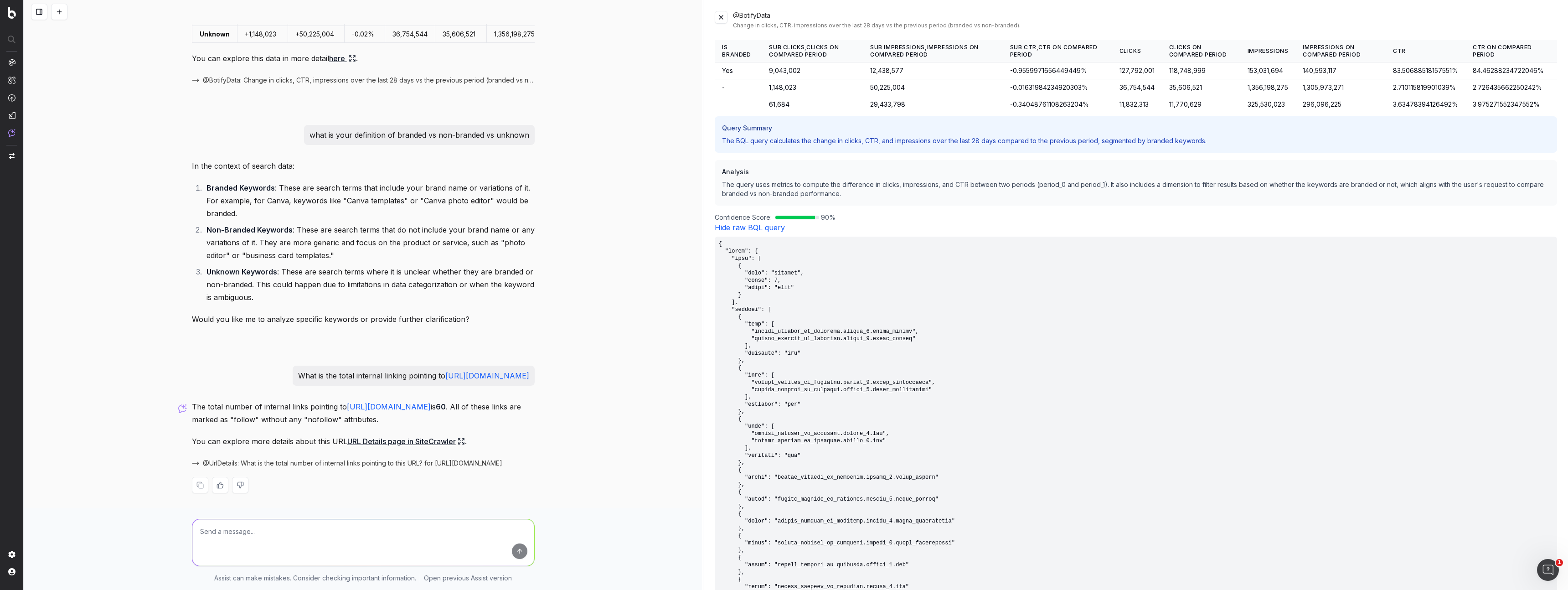
click at [441, 442] on link "URL Details page in SiteCrawler" at bounding box center [405, 441] width 117 height 13
drag, startPoint x: 410, startPoint y: 531, endPoint x: 424, endPoint y: 515, distance: 21.3
click at [410, 531] on textarea at bounding box center [363, 542] width 342 height 46
type textarea "can you suggest pages for internal linking to this URL"
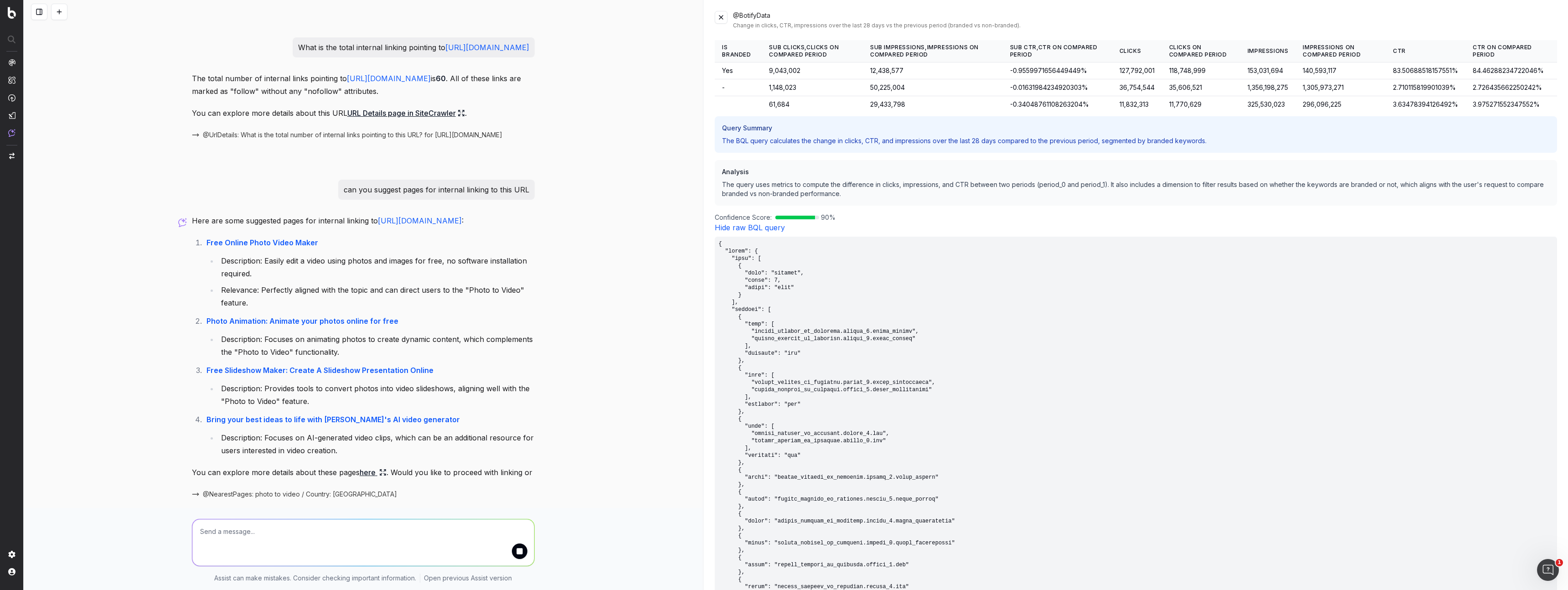
scroll to position [1328, 0]
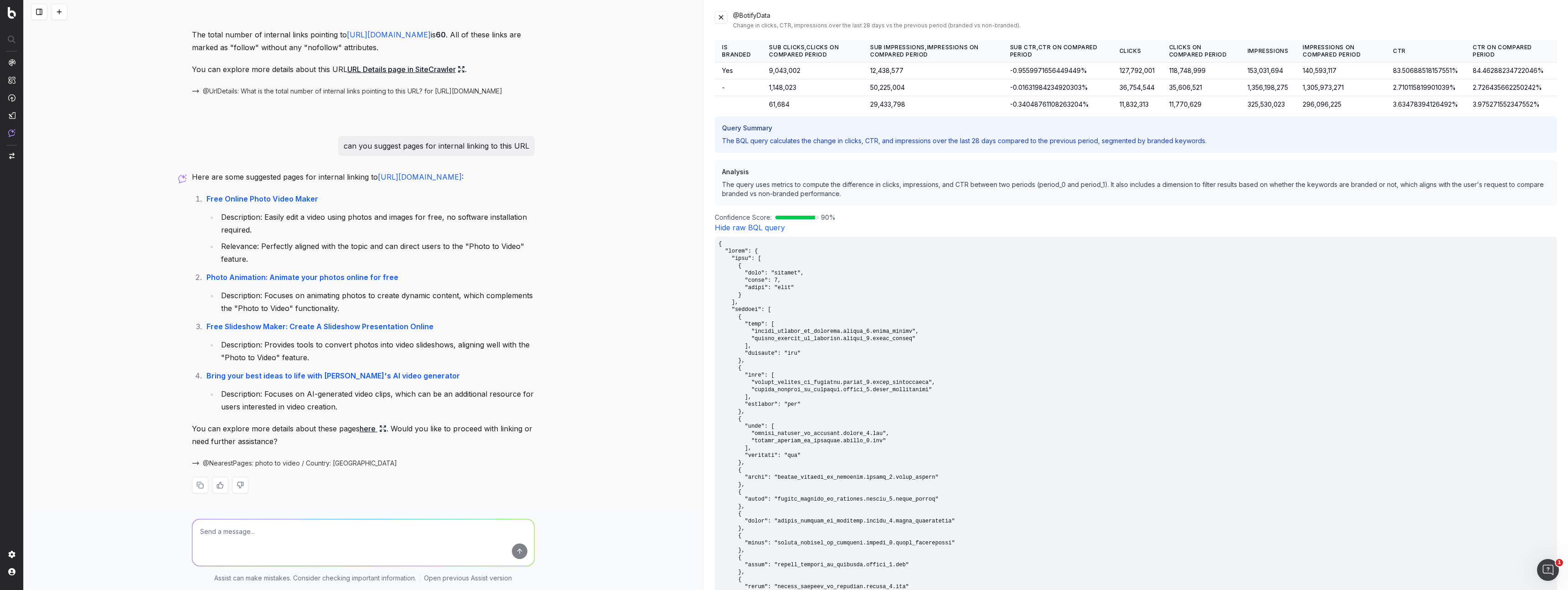
click at [365, 429] on link "here" at bounding box center [373, 428] width 27 height 13
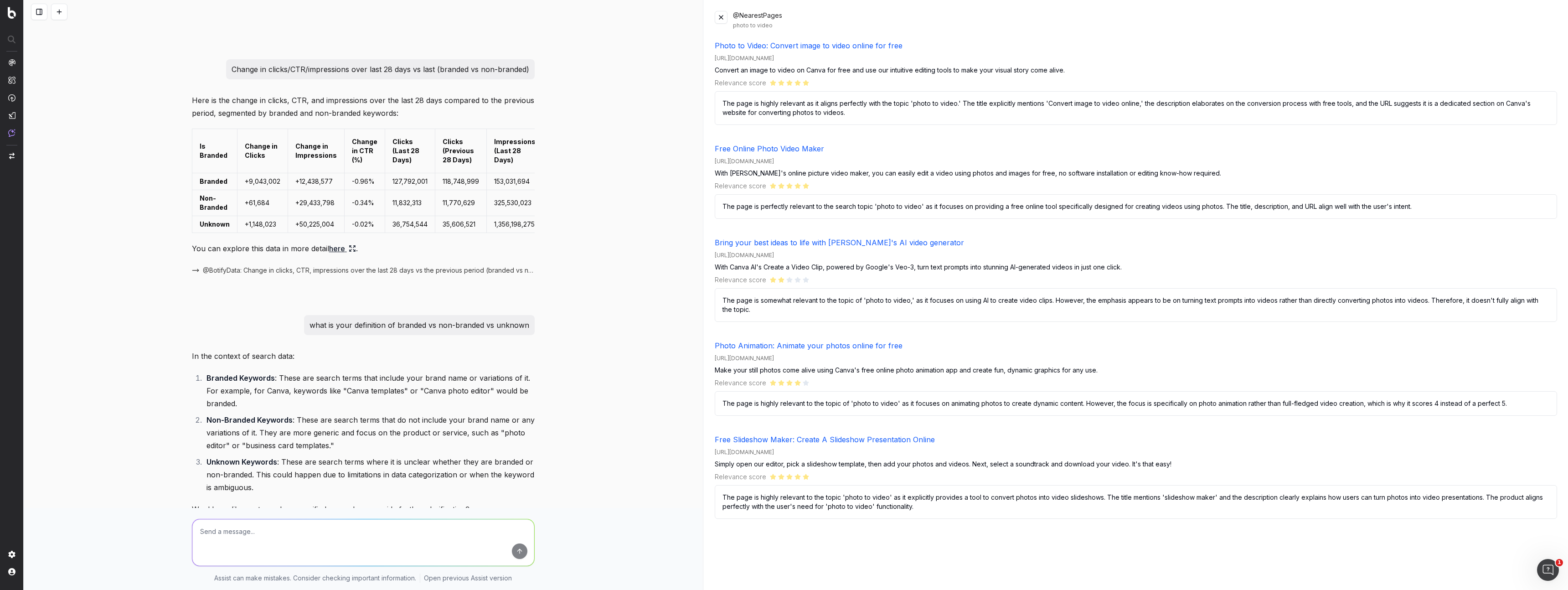
scroll to position [665, 0]
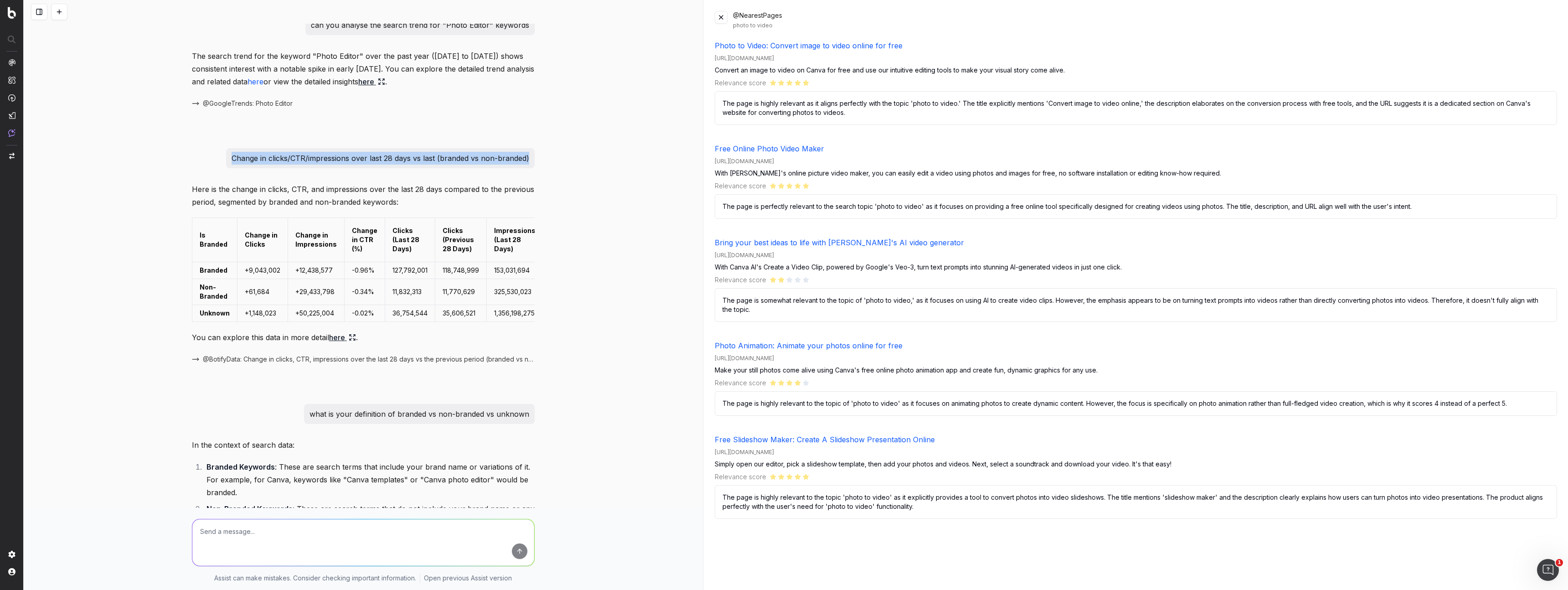
drag, startPoint x: 232, startPoint y: 157, endPoint x: 555, endPoint y: 156, distance: 323.0
click at [555, 156] on div "what are the top pages ranking for "business cards templates" keyword The top-r…" at bounding box center [362, 295] width 678 height 590
copy p "Change in clicks/CTR/impressions over last 28 days vs last (branded vs non-bran…"
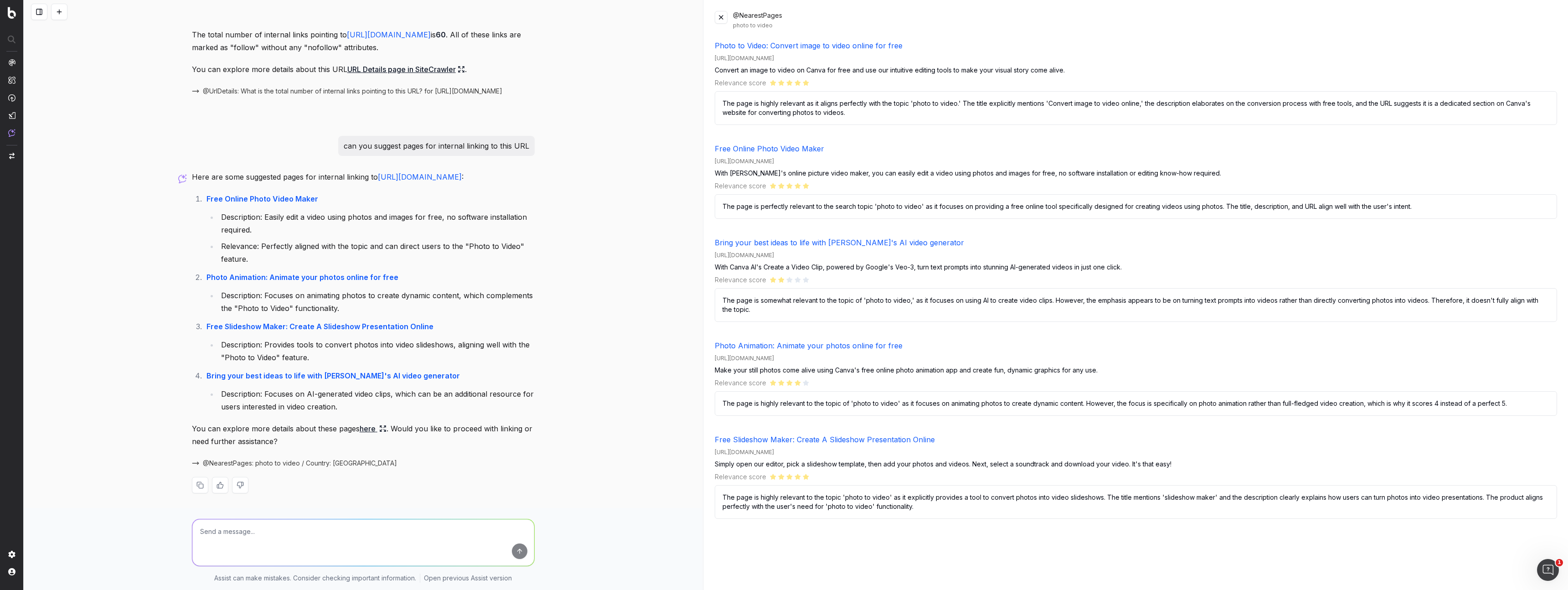
click at [323, 532] on textarea at bounding box center [363, 542] width 342 height 46
paste textarea "Change in clicks/CTR/impressions over last 28 days vs last (branded vs non-bran…"
drag, startPoint x: 377, startPoint y: 162, endPoint x: 415, endPoint y: 182, distance: 42.9
click at [415, 182] on p "Here are some suggested pages for internal linking to [URL][DOMAIN_NAME] :" at bounding box center [363, 176] width 343 height 13
copy p "[URL][DOMAIN_NAME] :"
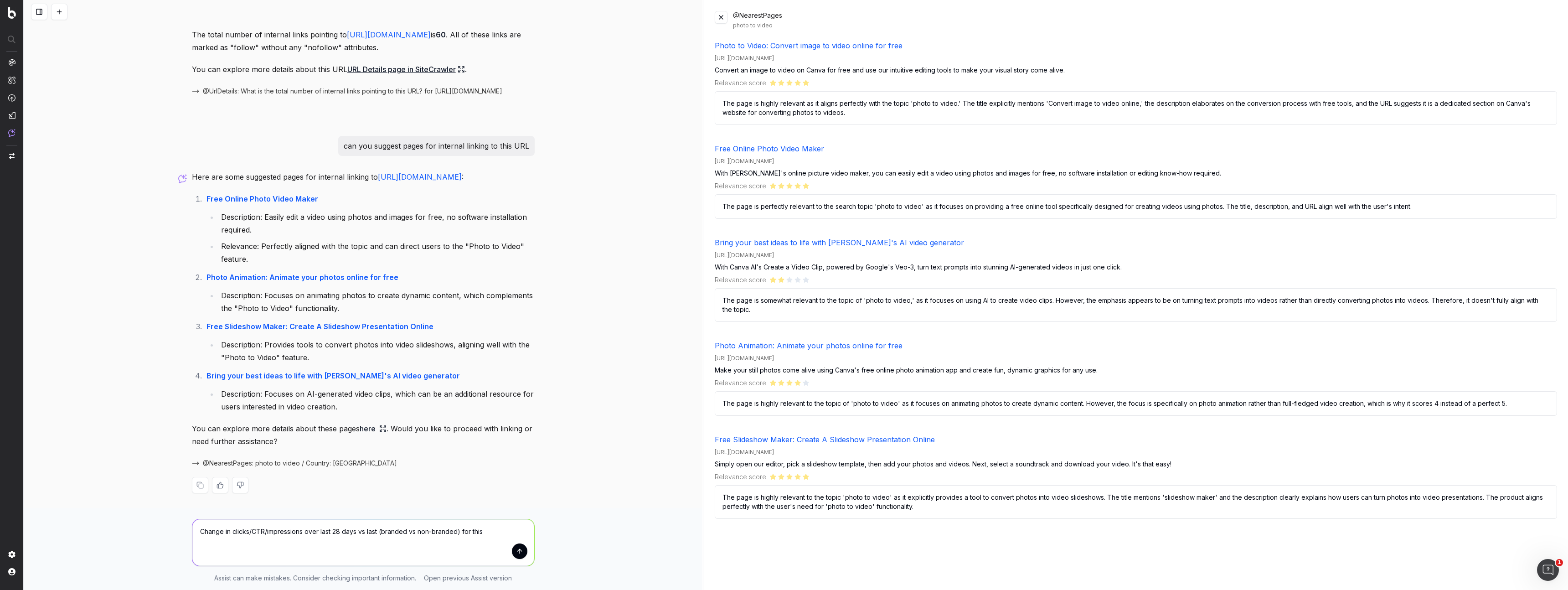
drag, startPoint x: 495, startPoint y: 526, endPoint x: 490, endPoint y: 526, distance: 5.0
click at [495, 526] on textarea "Change in clicks/CTR/impressions over last 28 days vs last (branded vs non-bran…" at bounding box center [363, 542] width 342 height 46
click at [472, 531] on textarea "Change in clicks/CTR/impressions over last 28 days vs last (branded vs non-bran…" at bounding box center [363, 542] width 342 height 46
paste textarea "[URL][DOMAIN_NAME]:"
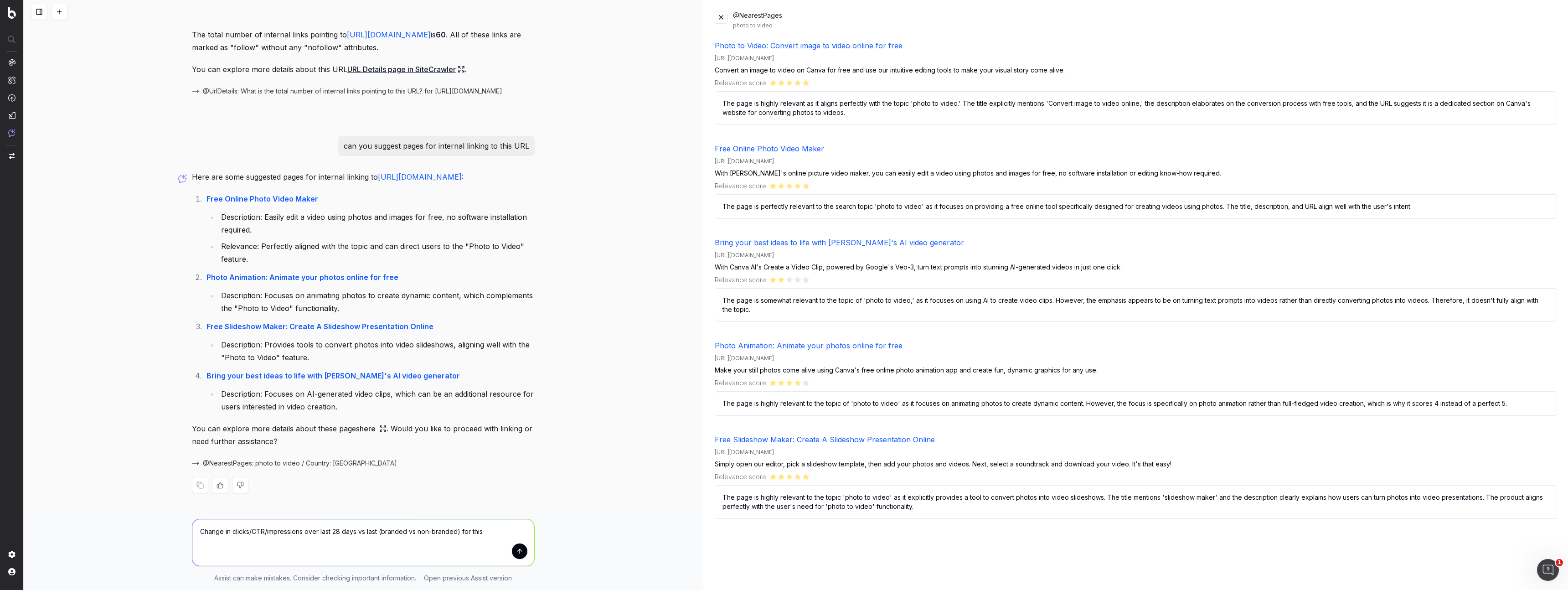
type textarea "Change in clicks/CTR/impressions over last 28 days vs last (branded vs non-bran…"
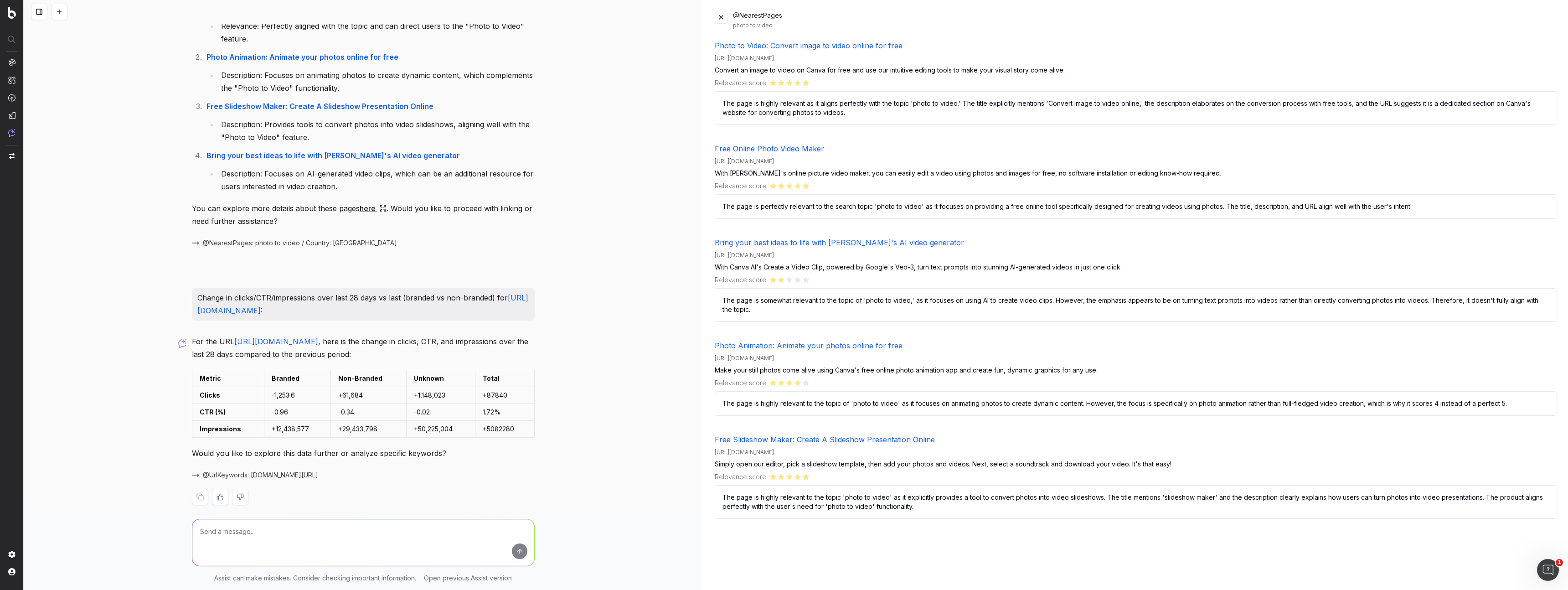
scroll to position [1536, 0]
click at [436, 421] on td "-0.02" at bounding box center [440, 412] width 68 height 17
drag, startPoint x: 194, startPoint y: 308, endPoint x: 408, endPoint y: 323, distance: 214.5
click at [408, 321] on div "Change in clicks/CTR/impressions over last 28 days vs last (branded vs non-bran…" at bounding box center [363, 304] width 343 height 33
copy p "Change in clicks/CTR/impressions over last 28 days vs last (branded vs non-bran…"
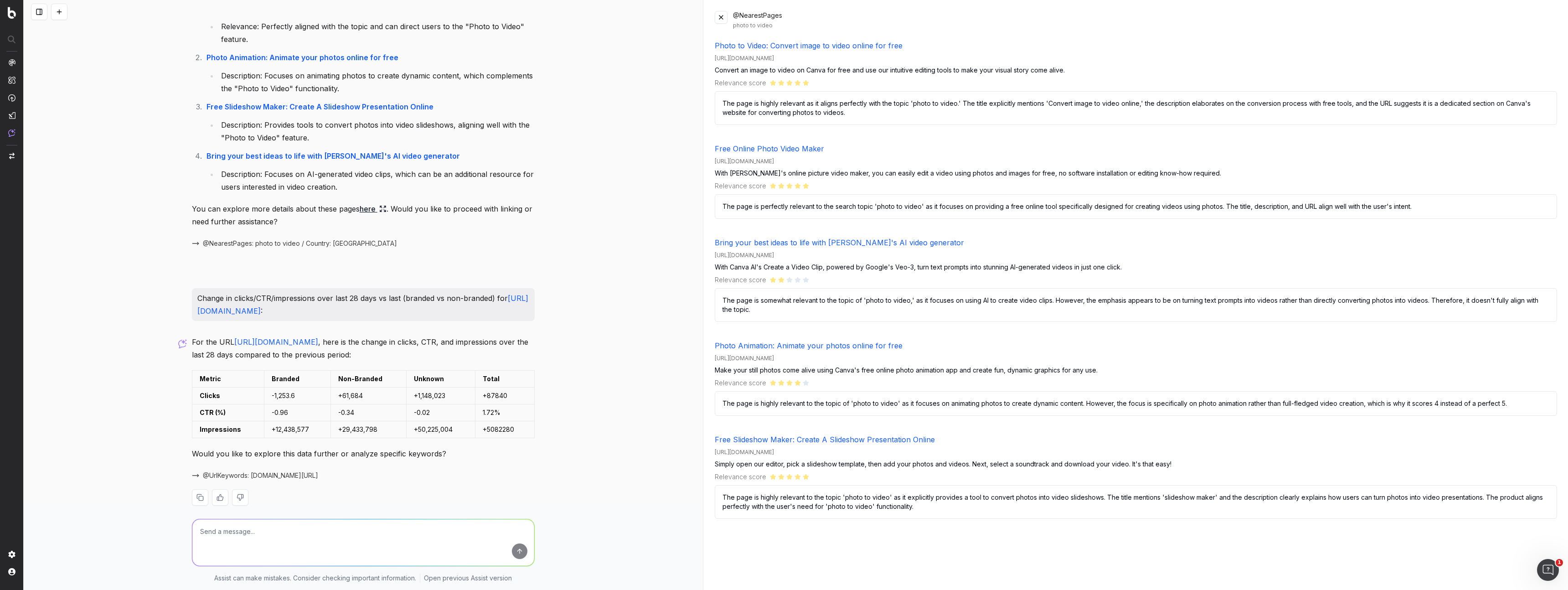
click at [349, 534] on textarea at bounding box center [363, 542] width 342 height 46
paste textarea "Change in clicks/CTR/impressions over last 28 days vs last (branded vs non-bran…"
drag, startPoint x: 411, startPoint y: 532, endPoint x: 420, endPoint y: 531, distance: 9.1
click at [411, 533] on textarea "Change in clicks/CTR/impressions over last 28 days vs last (branded vs non-bran…" at bounding box center [363, 542] width 342 height 46
drag, startPoint x: 418, startPoint y: 531, endPoint x: 385, endPoint y: 530, distance: 33.0
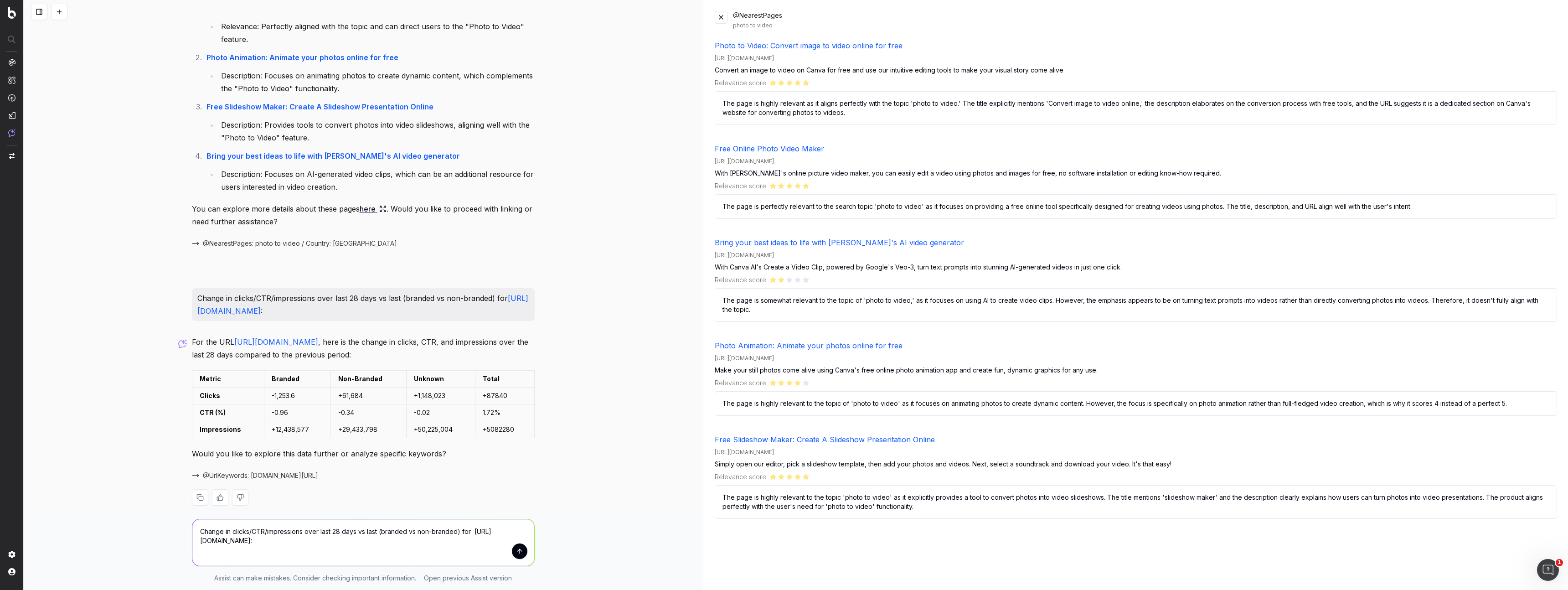
click at [385, 530] on textarea "Change in clicks/CTR/impressions over last 28 days vs last (branded vs non-bran…" at bounding box center [363, 542] width 342 height 46
drag, startPoint x: 376, startPoint y: 530, endPoint x: 391, endPoint y: 520, distance: 18.0
click at [376, 530] on textarea "Change in clicks/CTR/impressions over last 28 days vs last (non-branded) for [U…" at bounding box center [363, 542] width 342 height 46
click at [380, 531] on textarea "Change in clicks/CTR/impressions over last 28 days vs last (non-branded) for [U…" at bounding box center [363, 542] width 342 height 46
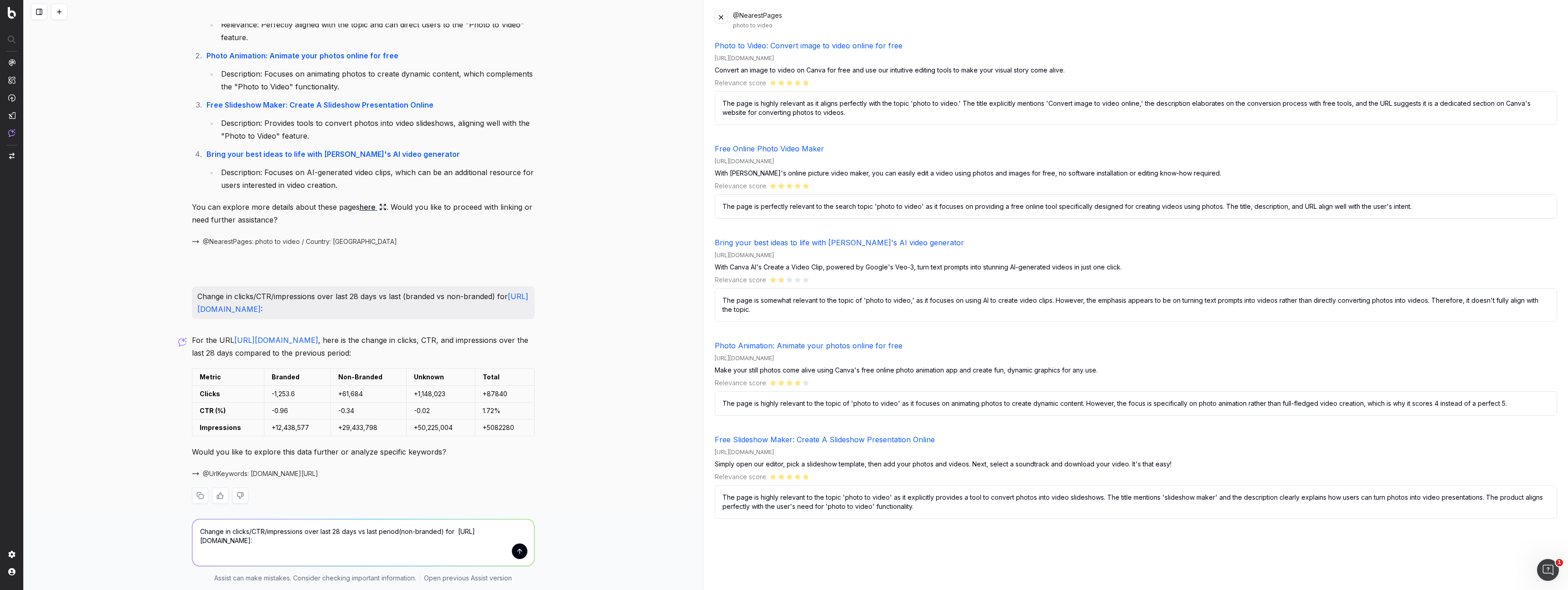
type textarea "Change in clicks/CTR/impressions over last 28 days vs last period (non-branded)…"
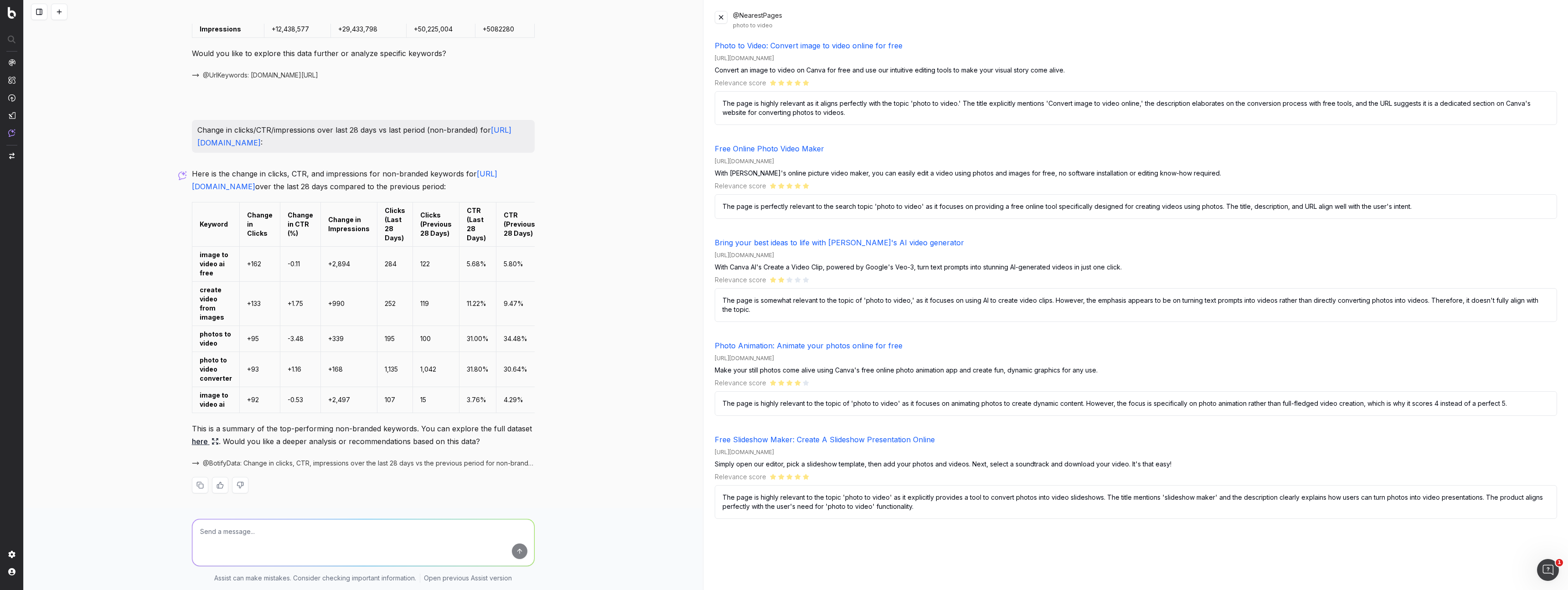
scroll to position [1961, 0]
click at [306, 434] on p "This is a summary of the top-performing non-branded keywords. You can explore t…" at bounding box center [363, 435] width 343 height 26
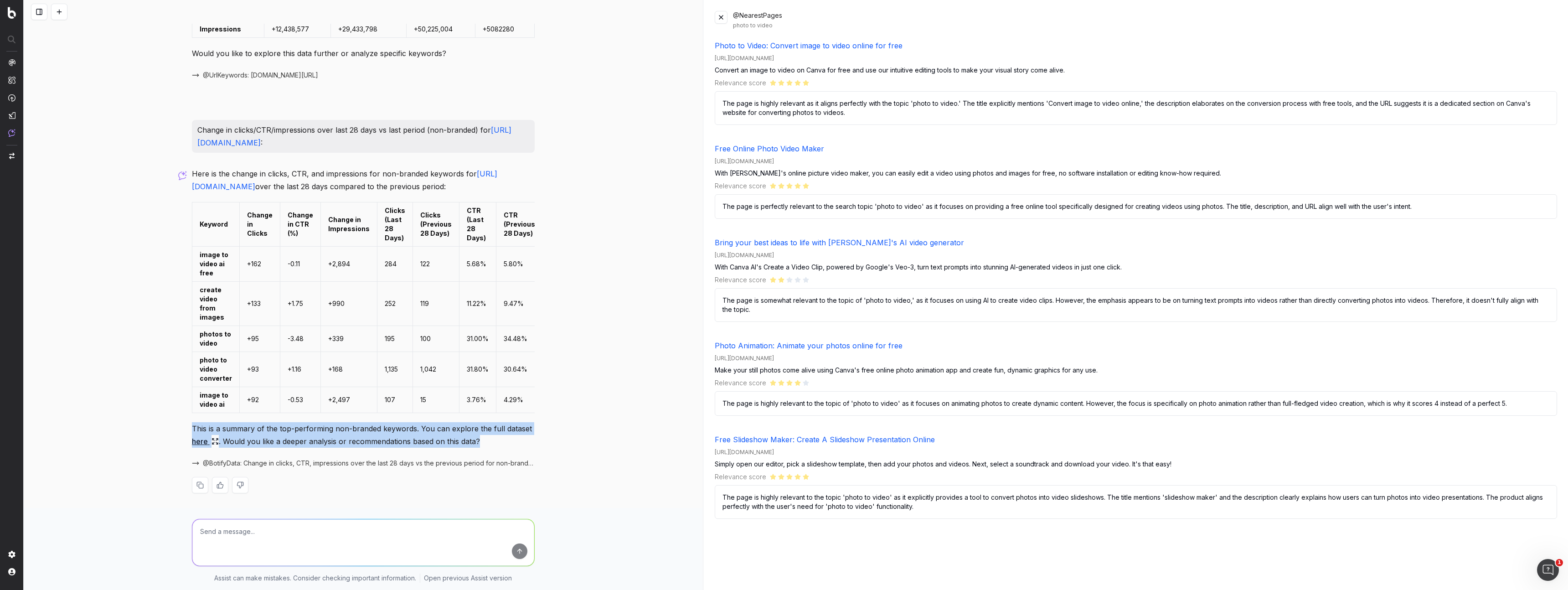
drag, startPoint x: 191, startPoint y: 425, endPoint x: 482, endPoint y: 444, distance: 291.6
click at [482, 444] on div "what are the top pages ranking for "business cards templates" keyword The top-r…" at bounding box center [362, 295] width 678 height 590
click at [482, 444] on p "This is a summary of the top-performing non-branded keywords. You can explore t…" at bounding box center [363, 435] width 343 height 26
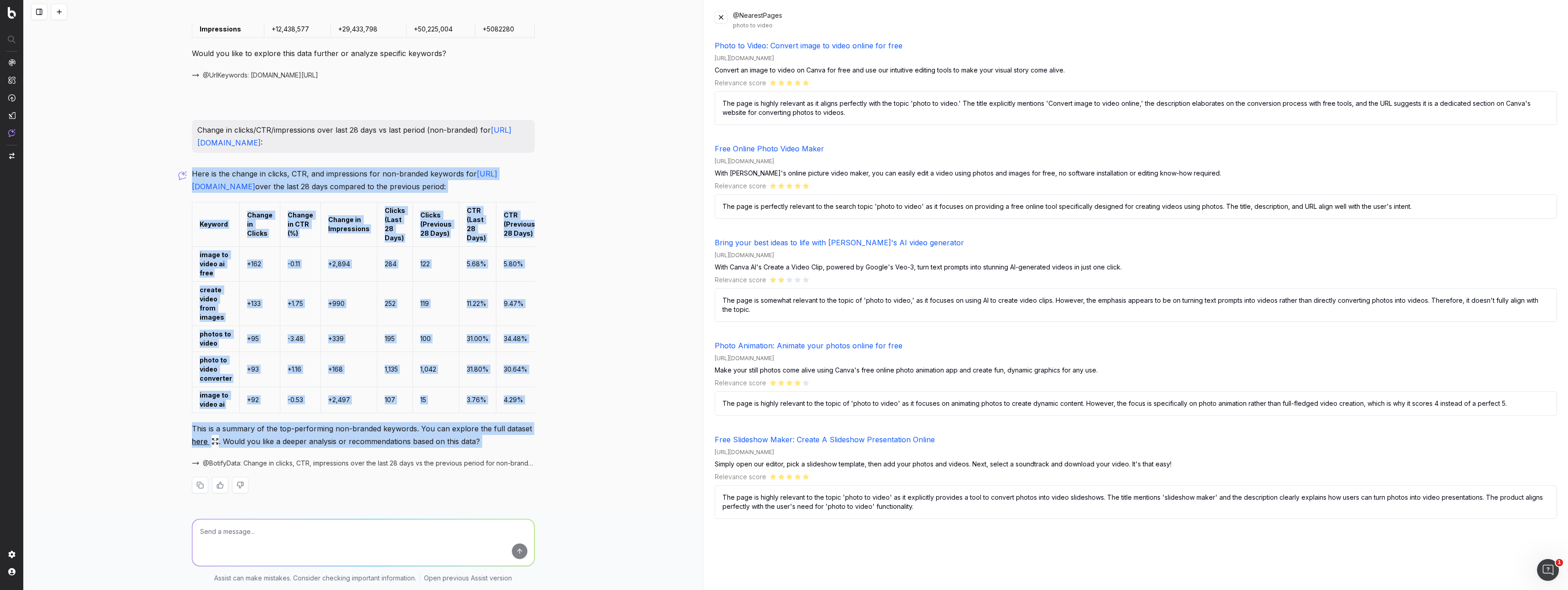
drag, startPoint x: 482, startPoint y: 443, endPoint x: 193, endPoint y: 163, distance: 402.4
click at [193, 167] on div "Here is the change in clicks, CTR, and impressions for non-branded keywords for…" at bounding box center [363, 337] width 343 height 340
click at [193, 167] on p "Here is the change in clicks, CTR, and impressions for non-branded keywords for…" at bounding box center [363, 180] width 343 height 26
drag, startPoint x: 208, startPoint y: 177, endPoint x: 539, endPoint y: 461, distance: 436.1
click at [539, 461] on div "what are the top pages ranking for "business cards templates" keyword The top-r…" at bounding box center [362, 295] width 678 height 590
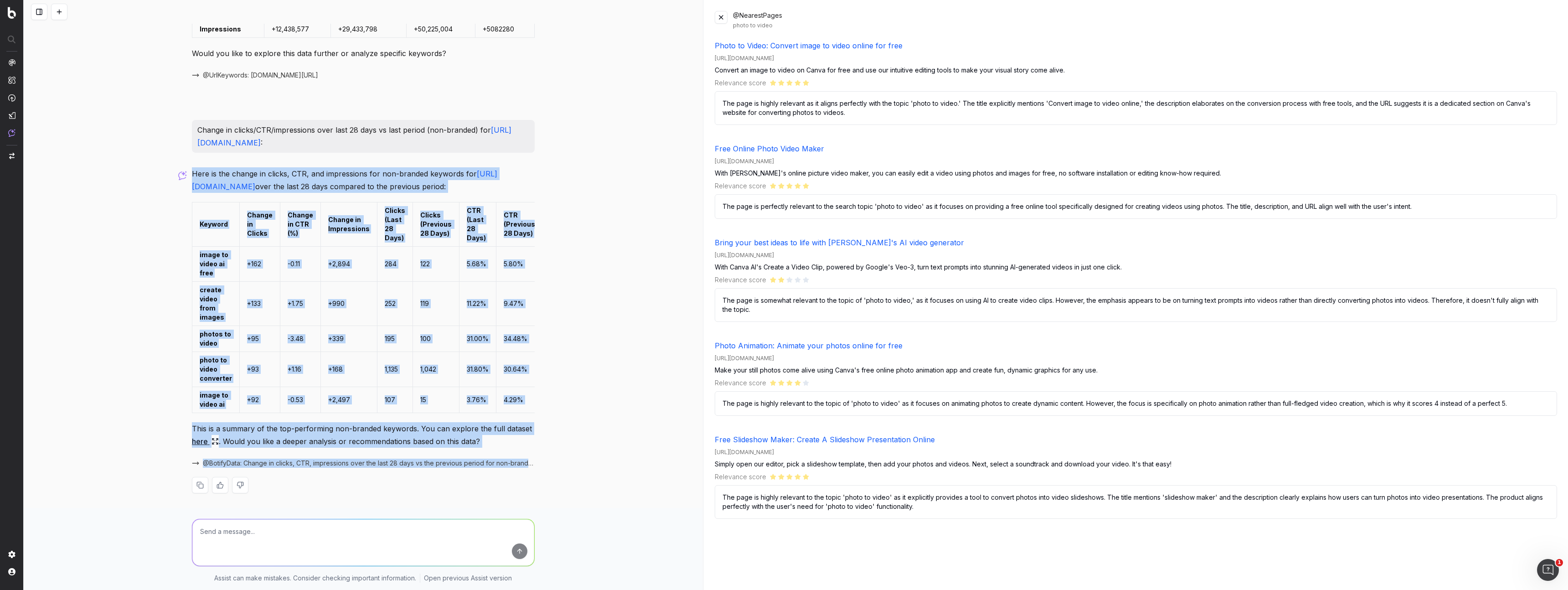
click at [505, 444] on p "This is a summary of the top-performing non-branded keywords. You can explore t…" at bounding box center [363, 435] width 343 height 26
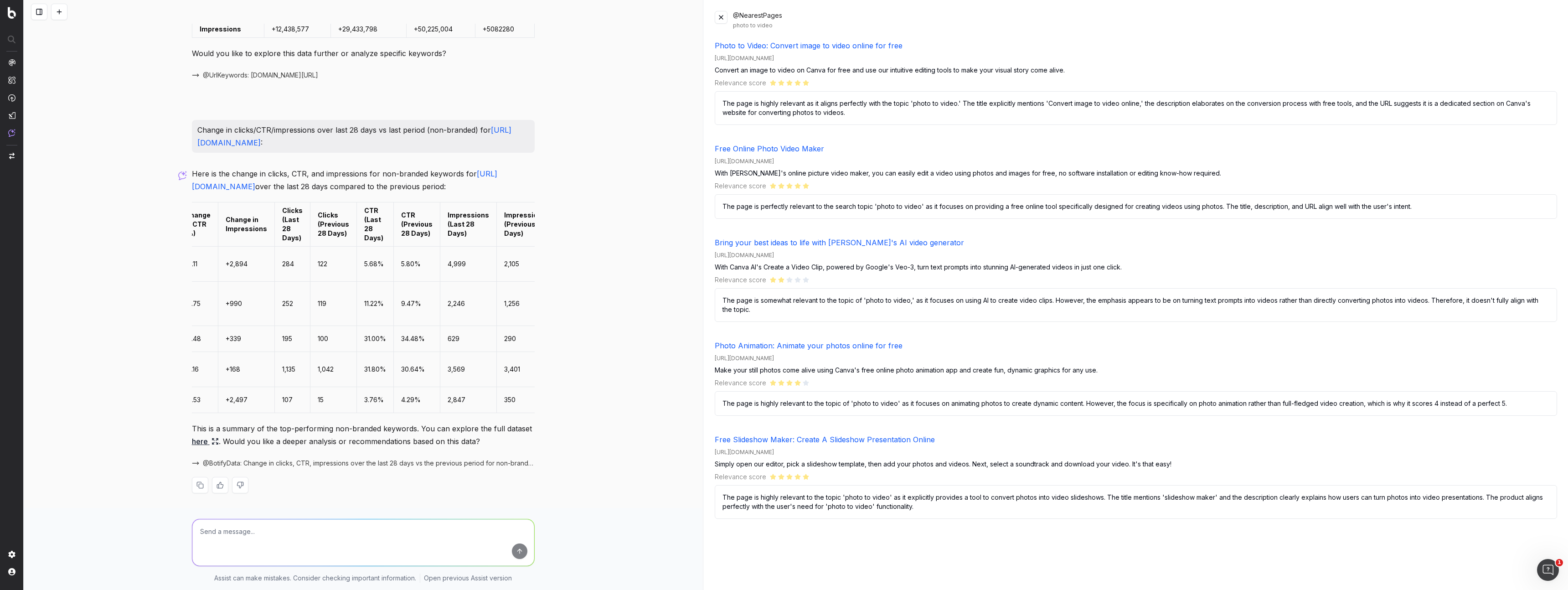
scroll to position [0, 0]
